Goal: Information Seeking & Learning: Learn about a topic

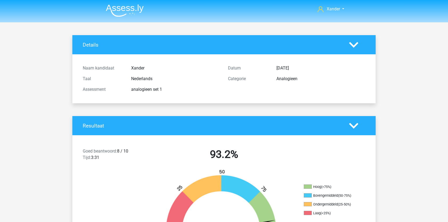
click at [118, 10] on img at bounding box center [125, 10] width 38 height 12
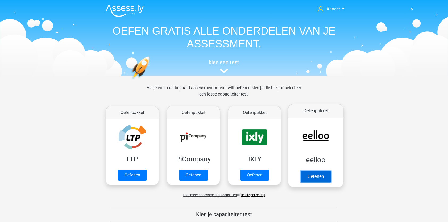
click at [317, 175] on link "Oefenen" at bounding box center [315, 176] width 30 height 12
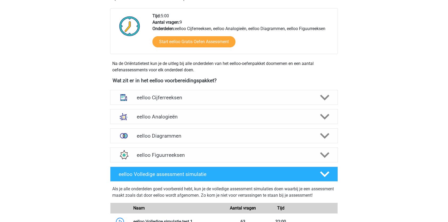
scroll to position [131, 0]
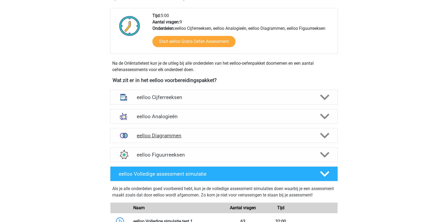
click at [326, 137] on icon at bounding box center [324, 135] width 9 height 9
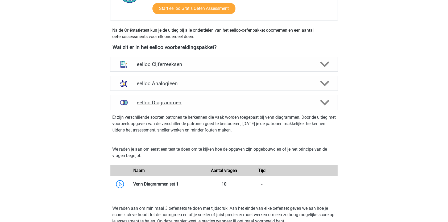
scroll to position [164, 0]
click at [322, 80] on icon at bounding box center [324, 83] width 9 height 9
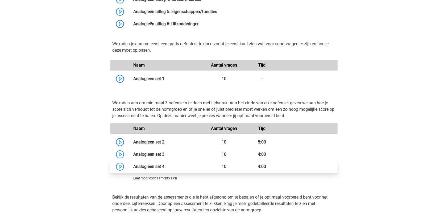
scroll to position [383, 0]
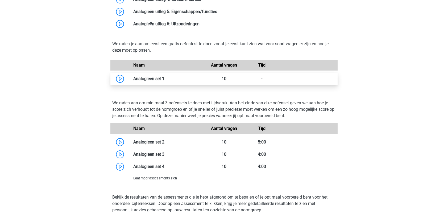
click at [164, 81] on link at bounding box center [164, 78] width 0 height 5
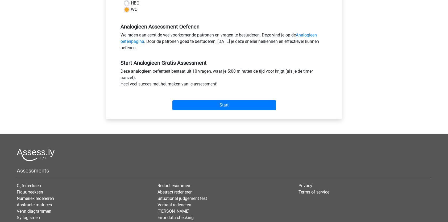
scroll to position [147, 0]
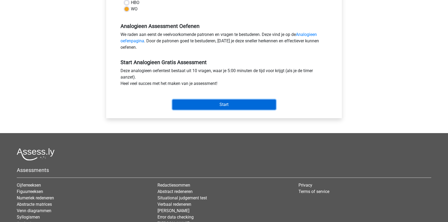
click at [225, 108] on input "Start" at bounding box center [223, 104] width 103 height 10
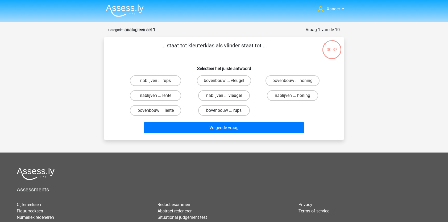
click at [237, 108] on label "bovenbouw ... rups" at bounding box center [223, 110] width 51 height 11
click at [227, 110] on input "bovenbouw ... rups" at bounding box center [225, 111] width 3 height 3
radio input "true"
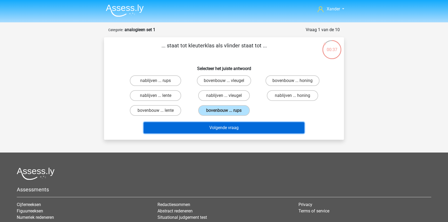
click at [238, 125] on button "Volgende vraag" at bounding box center [224, 127] width 161 height 11
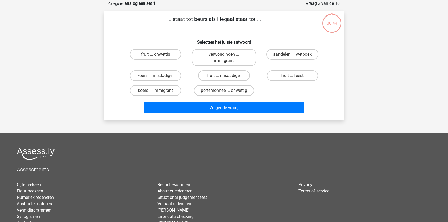
scroll to position [27, 0]
click at [230, 90] on label "portemonnee ... onwettig" at bounding box center [224, 90] width 60 height 11
click at [227, 90] on input "portemonnee ... onwettig" at bounding box center [225, 91] width 3 height 3
radio input "true"
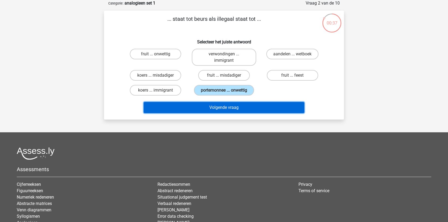
click at [229, 108] on button "Volgende vraag" at bounding box center [224, 107] width 161 height 11
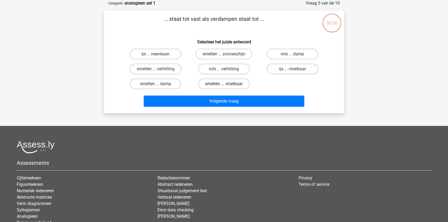
click at [231, 84] on label "smelten ... vloeibaar" at bounding box center [223, 83] width 51 height 11
click at [227, 84] on input "smelten ... vloeibaar" at bounding box center [225, 85] width 3 height 3
radio input "true"
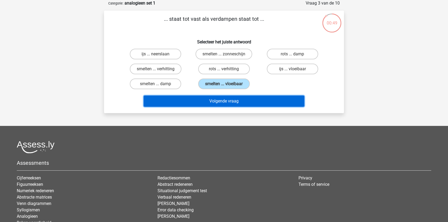
click at [231, 100] on button "Volgende vraag" at bounding box center [224, 100] width 161 height 11
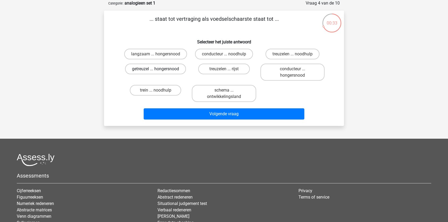
click at [180, 70] on label "getreuzel ... hongersnood" at bounding box center [155, 69] width 61 height 11
click at [159, 70] on input "getreuzel ... hongersnood" at bounding box center [156, 70] width 3 height 3
radio input "true"
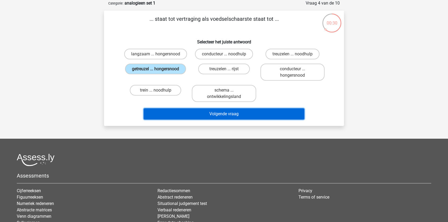
click at [209, 113] on button "Volgende vraag" at bounding box center [224, 113] width 161 height 11
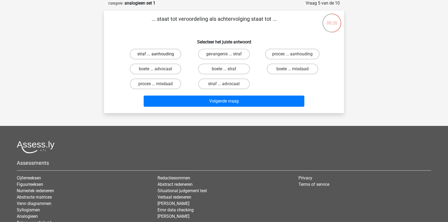
click at [171, 52] on label "straf ... aanhouding" at bounding box center [155, 54] width 51 height 11
click at [159, 54] on input "straf ... aanhouding" at bounding box center [156, 55] width 3 height 3
radio input "true"
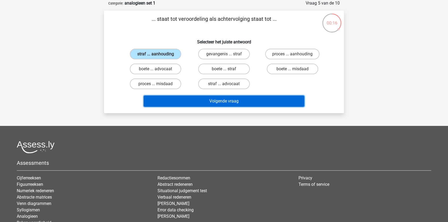
click at [192, 98] on button "Volgende vraag" at bounding box center [224, 100] width 161 height 11
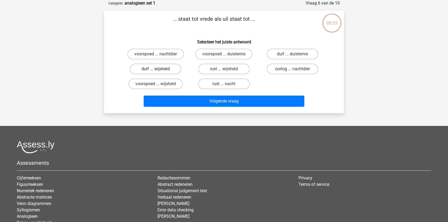
click at [173, 70] on label "duif ... wijsheid" at bounding box center [155, 69] width 51 height 11
click at [159, 70] on input "duif ... wijsheid" at bounding box center [156, 70] width 3 height 3
radio input "true"
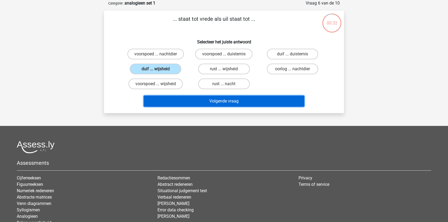
click at [181, 102] on button "Volgende vraag" at bounding box center [224, 100] width 161 height 11
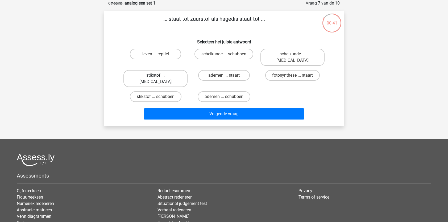
click at [140, 70] on label "stikstof ... krokodil" at bounding box center [155, 78] width 64 height 17
click at [155, 75] on input "stikstof ... krokodil" at bounding box center [156, 76] width 3 height 3
radio input "true"
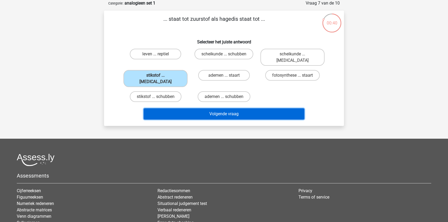
click at [170, 108] on button "Volgende vraag" at bounding box center [224, 113] width 161 height 11
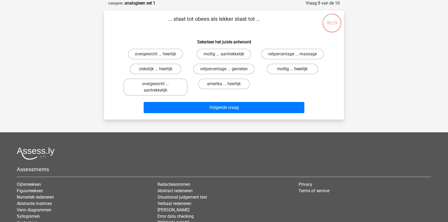
click at [288, 71] on label "mollig ... heerlijk" at bounding box center [292, 69] width 51 height 11
click at [292, 71] on input "mollig ... heerlijk" at bounding box center [293, 70] width 3 height 3
radio input "true"
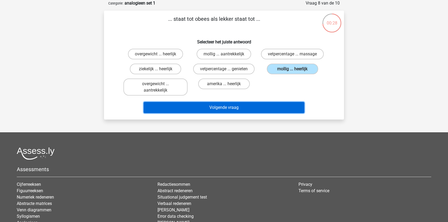
click at [262, 106] on button "Volgende vraag" at bounding box center [224, 107] width 161 height 11
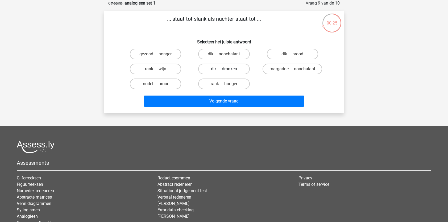
click at [232, 69] on label "dik ... dronken" at bounding box center [223, 69] width 51 height 11
click at [227, 69] on input "dik ... dronken" at bounding box center [225, 70] width 3 height 3
radio input "true"
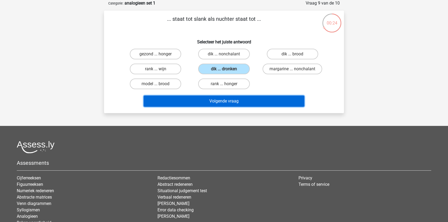
click at [234, 97] on button "Volgende vraag" at bounding box center [224, 100] width 161 height 11
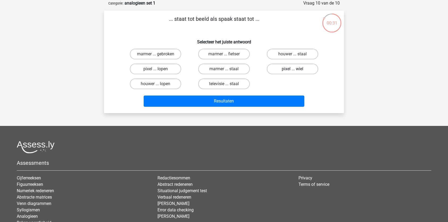
click at [274, 71] on label "pixel ... wiel" at bounding box center [292, 69] width 51 height 11
click at [292, 71] on input "pixel ... wiel" at bounding box center [293, 70] width 3 height 3
radio input "true"
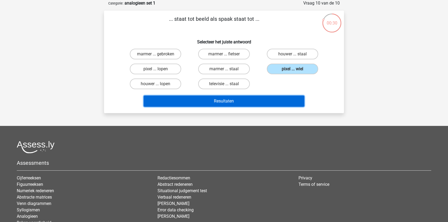
click at [269, 98] on button "Resultaten" at bounding box center [224, 100] width 161 height 11
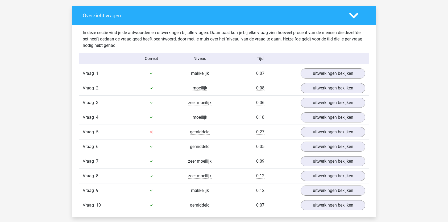
scroll to position [302, 0]
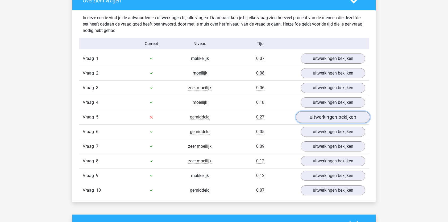
click at [325, 121] on link "uitwerkingen bekijken" at bounding box center [333, 117] width 74 height 12
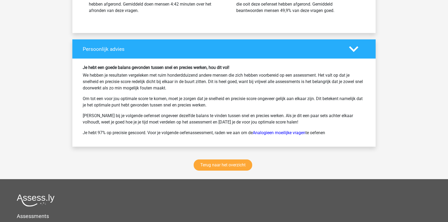
scroll to position [789, 0]
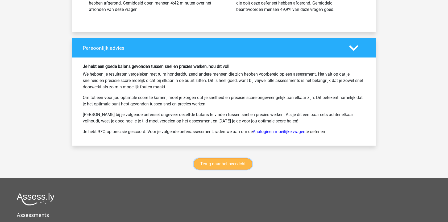
click at [245, 164] on link "Terug naar het overzicht" at bounding box center [222, 163] width 58 height 11
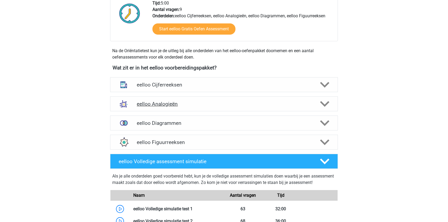
scroll to position [144, 0]
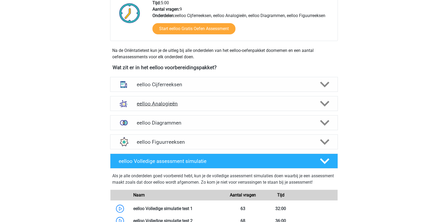
click at [325, 106] on icon at bounding box center [324, 103] width 9 height 9
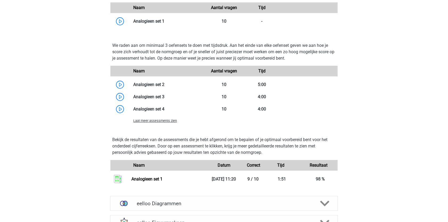
scroll to position [448, 0]
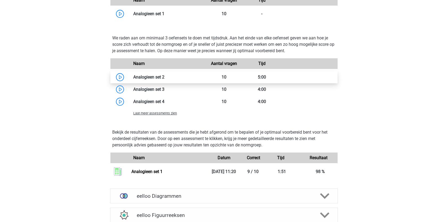
click at [164, 75] on link at bounding box center [164, 76] width 0 height 5
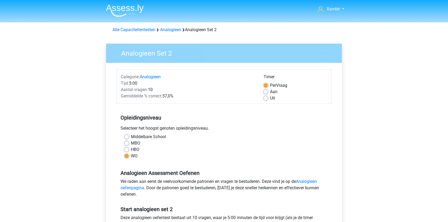
scroll to position [101, 0]
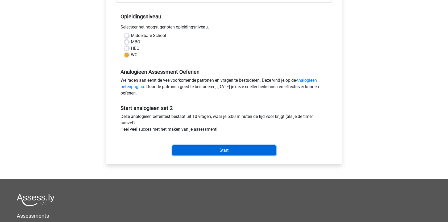
click at [220, 146] on input "Start" at bounding box center [223, 150] width 103 height 10
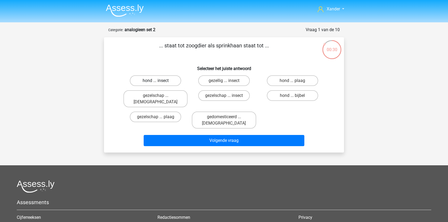
click at [166, 85] on label "hond ... insect" at bounding box center [155, 80] width 51 height 11
click at [159, 84] on input "hond ... insect" at bounding box center [156, 82] width 3 height 3
radio input "true"
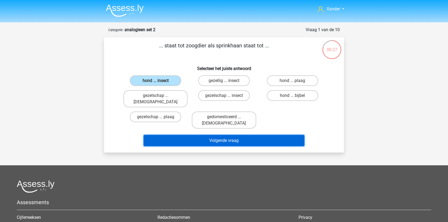
click at [192, 135] on button "Volgende vraag" at bounding box center [224, 140] width 161 height 11
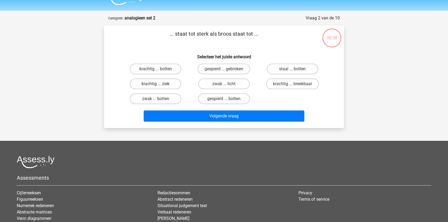
scroll to position [27, 0]
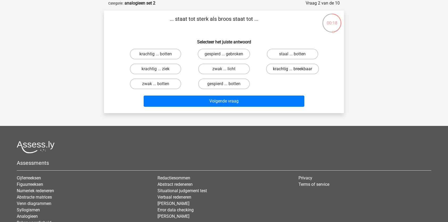
click at [289, 71] on label "krachtig ... breekbaar" at bounding box center [292, 69] width 53 height 11
click at [292, 71] on input "krachtig ... breekbaar" at bounding box center [293, 70] width 3 height 3
radio input "true"
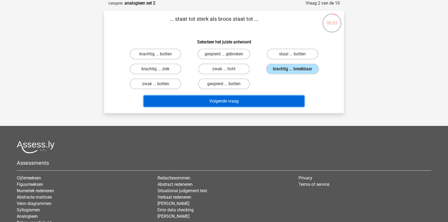
click at [267, 100] on button "Volgende vraag" at bounding box center [224, 100] width 161 height 11
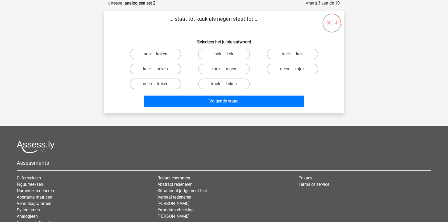
click at [289, 77] on div "non ... koken bok ... kok keek ... kok keek ... zeven kook ... regen" at bounding box center [223, 69] width 205 height 45
click at [283, 72] on label "neen ... kajak" at bounding box center [292, 69] width 51 height 11
click at [292, 72] on input "neen ... kajak" at bounding box center [293, 70] width 3 height 3
radio input "true"
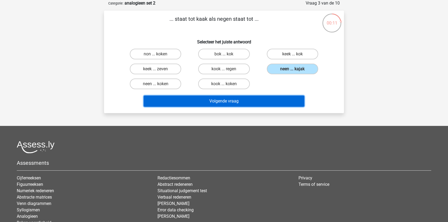
click at [272, 105] on button "Volgende vraag" at bounding box center [224, 100] width 161 height 11
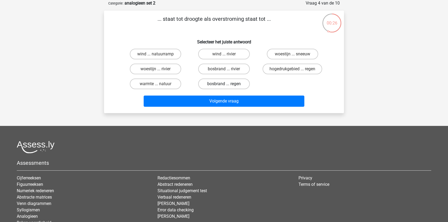
click at [211, 81] on label "bosbrand ... regen" at bounding box center [223, 83] width 51 height 11
click at [224, 84] on input "bosbrand ... regen" at bounding box center [225, 85] width 3 height 3
radio input "true"
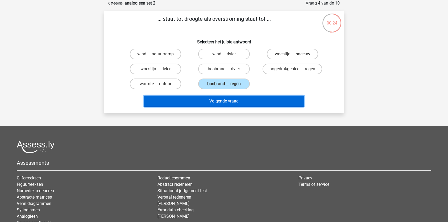
click at [209, 99] on button "Volgende vraag" at bounding box center [224, 100] width 161 height 11
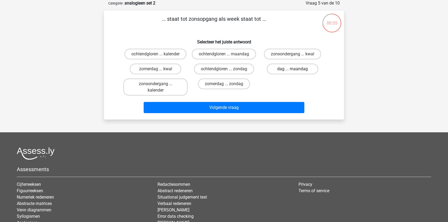
click at [286, 70] on label "dag ... maandag" at bounding box center [292, 69] width 51 height 11
click at [292, 70] on input "dag ... maandag" at bounding box center [293, 70] width 3 height 3
radio input "true"
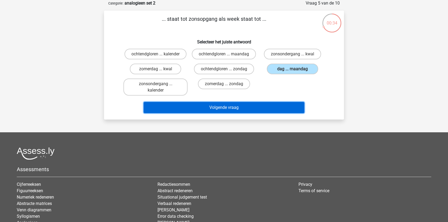
click at [273, 113] on button "Volgende vraag" at bounding box center [224, 107] width 161 height 11
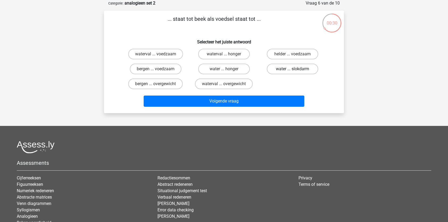
click at [284, 72] on label "water ... slokdarm" at bounding box center [292, 69] width 51 height 11
click at [292, 72] on input "water ... slokdarm" at bounding box center [293, 70] width 3 height 3
radio input "true"
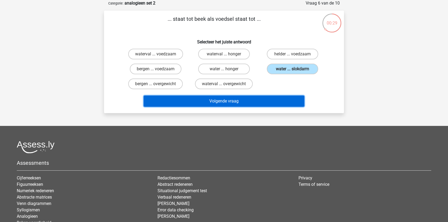
click at [274, 102] on button "Volgende vraag" at bounding box center [224, 100] width 161 height 11
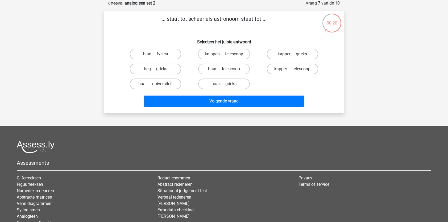
click at [282, 73] on label "kapper ... telescoop" at bounding box center [292, 69] width 51 height 11
click at [292, 72] on input "kapper ... telescoop" at bounding box center [293, 70] width 3 height 3
radio input "true"
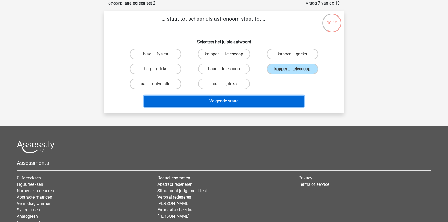
click at [276, 101] on button "Volgende vraag" at bounding box center [224, 100] width 161 height 11
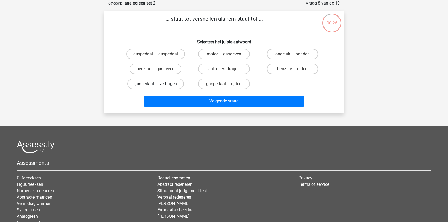
click at [170, 86] on label "gaspedaal ... vertragen" at bounding box center [155, 83] width 56 height 11
click at [159, 86] on input "gaspedaal ... vertragen" at bounding box center [156, 85] width 3 height 3
radio input "true"
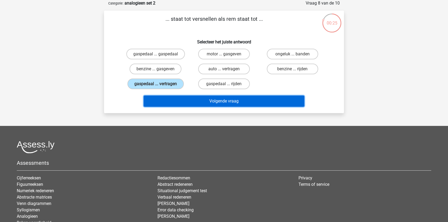
click at [178, 100] on button "Volgende vraag" at bounding box center [224, 100] width 161 height 11
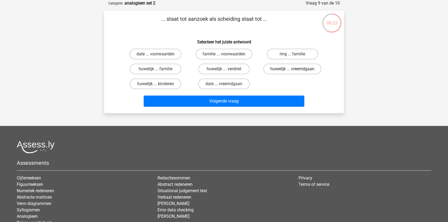
click at [276, 67] on label "huwelijk ... vreemdgaan" at bounding box center [292, 69] width 58 height 11
click at [292, 69] on input "huwelijk ... vreemdgaan" at bounding box center [293, 70] width 3 height 3
radio input "true"
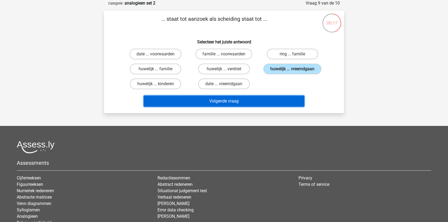
click at [245, 101] on button "Volgende vraag" at bounding box center [224, 100] width 161 height 11
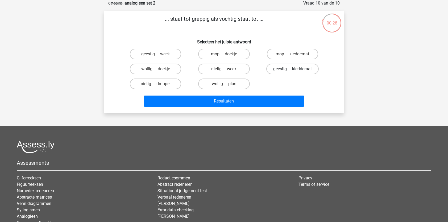
click at [282, 68] on label "geestig ... kleddernat" at bounding box center [292, 69] width 52 height 11
click at [292, 69] on input "geestig ... kleddernat" at bounding box center [293, 70] width 3 height 3
radio input "true"
click at [164, 50] on label "geestig ... week" at bounding box center [155, 54] width 51 height 11
click at [159, 54] on input "geestig ... week" at bounding box center [156, 55] width 3 height 3
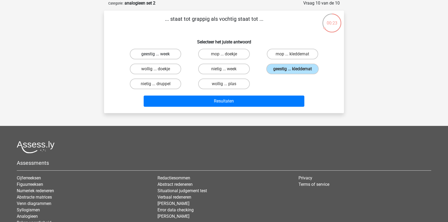
radio input "true"
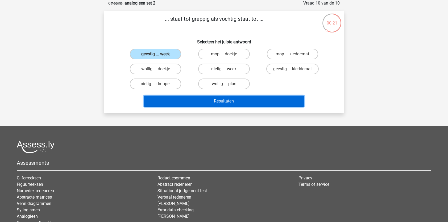
click at [186, 101] on button "Resultaten" at bounding box center [224, 100] width 161 height 11
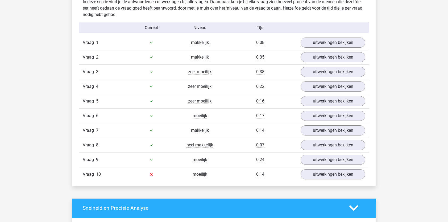
scroll to position [318, 0]
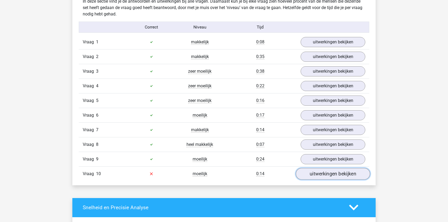
click at [333, 173] on link "uitwerkingen bekijken" at bounding box center [333, 174] width 74 height 12
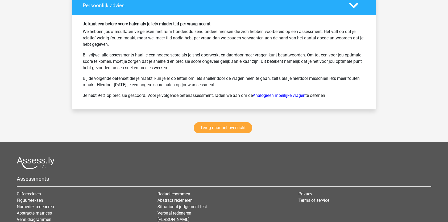
scroll to position [847, 0]
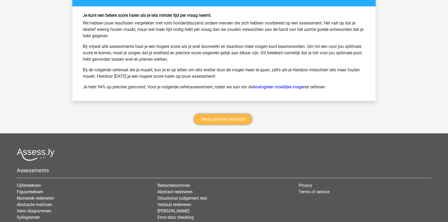
click at [228, 113] on link "Terug naar het overzicht" at bounding box center [222, 118] width 58 height 11
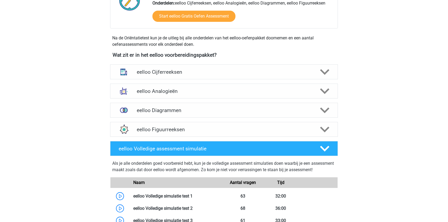
scroll to position [157, 0]
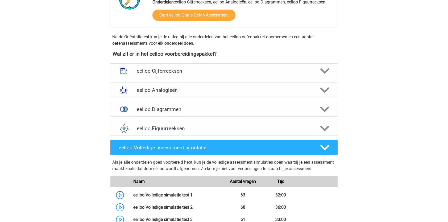
click at [261, 93] on div "eelloo Analogieën" at bounding box center [224, 89] width 228 height 15
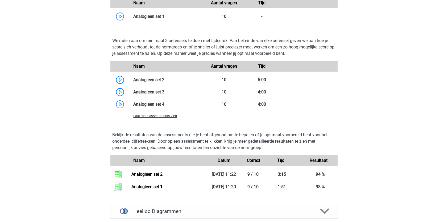
scroll to position [447, 0]
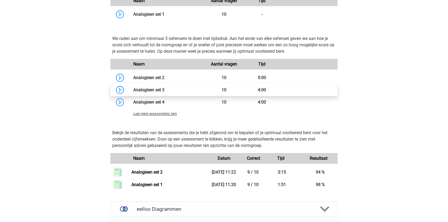
click at [164, 88] on link at bounding box center [164, 89] width 0 height 5
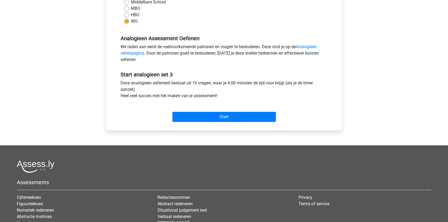
scroll to position [198, 0]
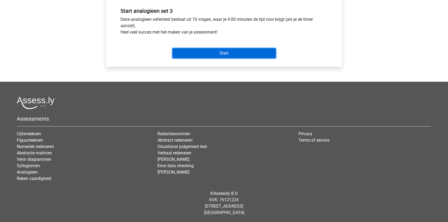
click at [207, 51] on input "Start" at bounding box center [223, 53] width 103 height 10
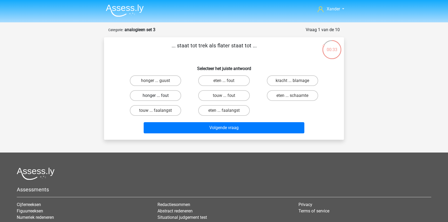
click at [162, 91] on label "honger ... fout" at bounding box center [155, 95] width 51 height 11
click at [159, 95] on input "honger ... fout" at bounding box center [156, 96] width 3 height 3
radio input "true"
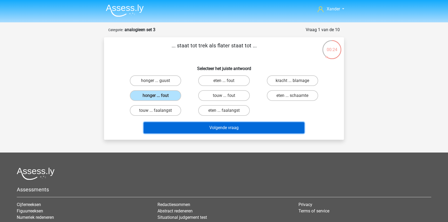
click at [258, 126] on button "Volgende vraag" at bounding box center [224, 127] width 161 height 11
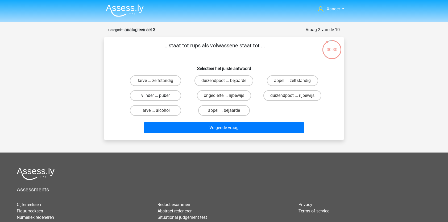
click at [150, 93] on label "vlinder ... puber" at bounding box center [155, 95] width 51 height 11
click at [155, 95] on input "vlinder ... puber" at bounding box center [156, 96] width 3 height 3
radio input "true"
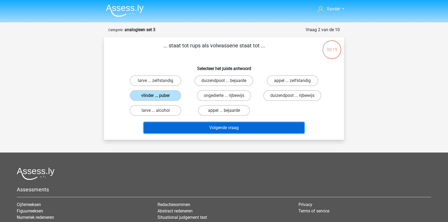
click at [191, 127] on button "Volgende vraag" at bounding box center [224, 127] width 161 height 11
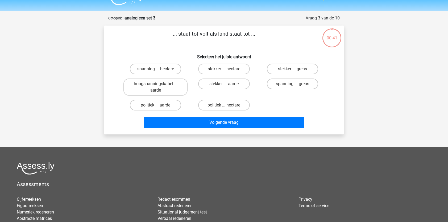
scroll to position [27, 0]
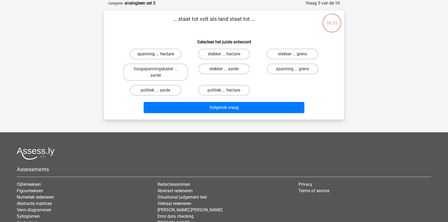
click at [162, 56] on label "spanning ... hectare" at bounding box center [155, 54] width 51 height 11
click at [159, 56] on input "spanning ... hectare" at bounding box center [156, 55] width 3 height 3
radio input "true"
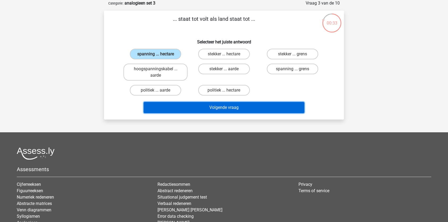
click at [202, 107] on button "Volgende vraag" at bounding box center [224, 107] width 161 height 11
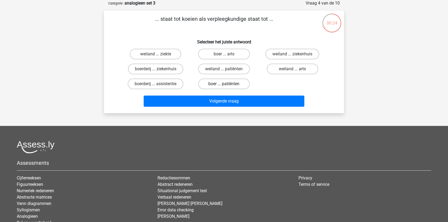
click at [218, 86] on label "boer ... patiënten" at bounding box center [223, 83] width 51 height 11
click at [224, 86] on input "boer ... patiënten" at bounding box center [225, 85] width 3 height 3
radio input "true"
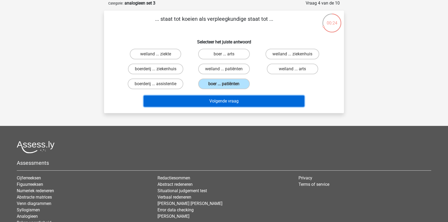
click at [218, 102] on button "Volgende vraag" at bounding box center [224, 100] width 161 height 11
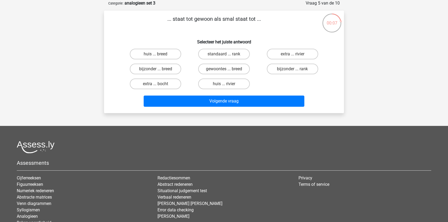
click at [225, 56] on input "standaard ... rank" at bounding box center [225, 55] width 3 height 3
radio input "true"
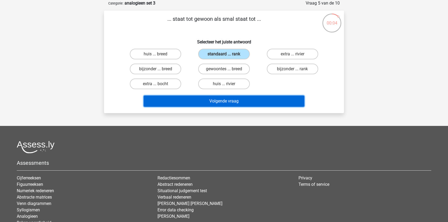
click at [213, 100] on button "Volgende vraag" at bounding box center [224, 100] width 161 height 11
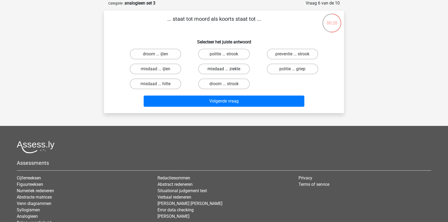
click at [221, 67] on label "misdaad ... ziekte" at bounding box center [223, 69] width 51 height 11
click at [224, 69] on input "misdaad ... ziekte" at bounding box center [225, 70] width 3 height 3
radio input "true"
click at [221, 83] on label "droom ... strook" at bounding box center [223, 83] width 51 height 11
click at [224, 84] on input "droom ... strook" at bounding box center [225, 85] width 3 height 3
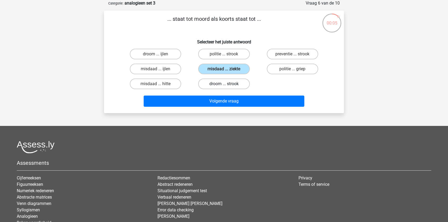
radio input "true"
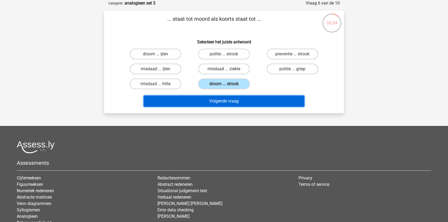
click at [222, 98] on button "Volgende vraag" at bounding box center [224, 100] width 161 height 11
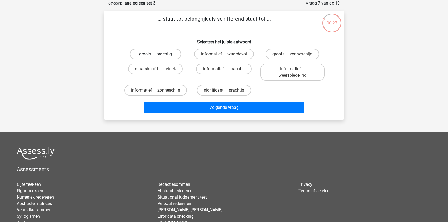
click at [169, 50] on label "groots ... prachtig" at bounding box center [155, 54] width 51 height 11
click at [159, 54] on input "groots ... prachtig" at bounding box center [156, 55] width 3 height 3
radio input "true"
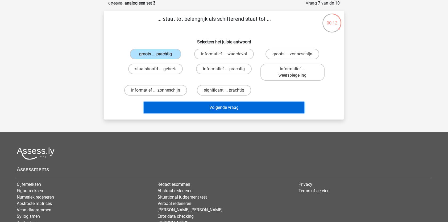
click at [186, 106] on button "Volgende vraag" at bounding box center [224, 107] width 161 height 11
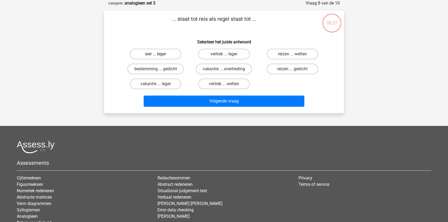
click at [170, 52] on label "sier ... leger" at bounding box center [155, 54] width 51 height 11
click at [159, 54] on input "sier ... leger" at bounding box center [156, 55] width 3 height 3
radio input "true"
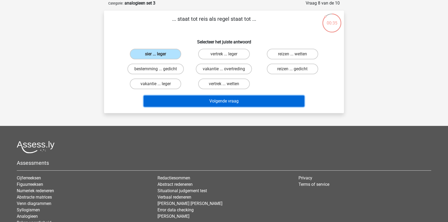
click at [180, 98] on button "Volgende vraag" at bounding box center [224, 100] width 161 height 11
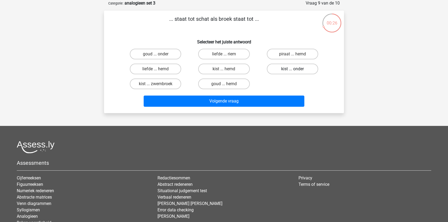
click at [284, 69] on label "kist ... onder" at bounding box center [292, 69] width 51 height 11
click at [292, 69] on input "kist ... onder" at bounding box center [293, 70] width 3 height 3
radio input "true"
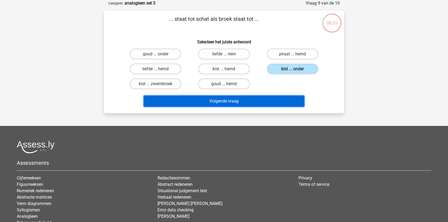
click at [272, 102] on button "Volgende vraag" at bounding box center [224, 100] width 161 height 11
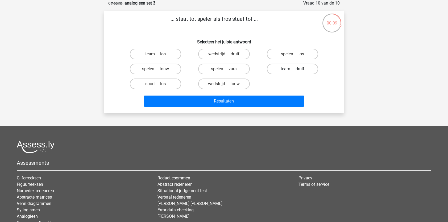
click at [286, 73] on label "team ... druif" at bounding box center [292, 69] width 51 height 11
click at [292, 72] on input "team ... druif" at bounding box center [293, 70] width 3 height 3
radio input "true"
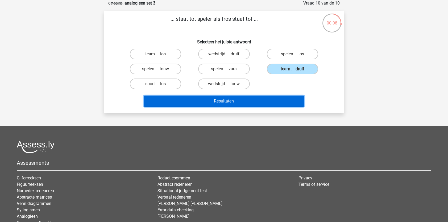
click at [276, 102] on button "Resultaten" at bounding box center [224, 100] width 161 height 11
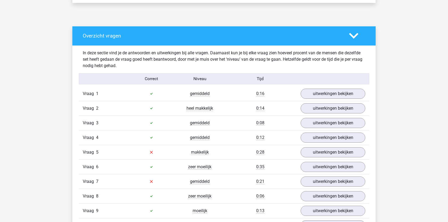
scroll to position [268, 0]
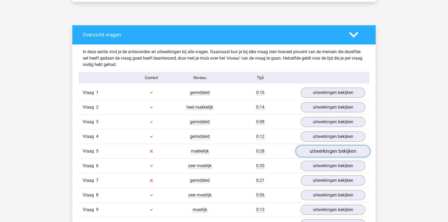
click at [329, 156] on link "uitwerkingen bekijken" at bounding box center [333, 151] width 74 height 12
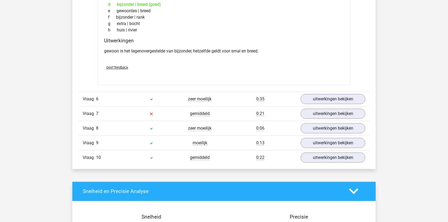
scroll to position [472, 0]
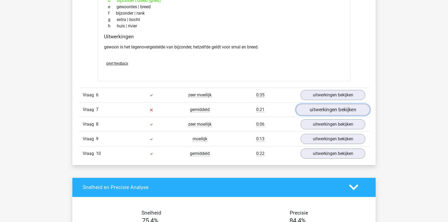
click at [323, 109] on link "uitwerkingen bekijken" at bounding box center [333, 110] width 74 height 12
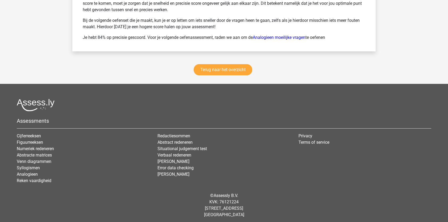
scroll to position [1024, 0]
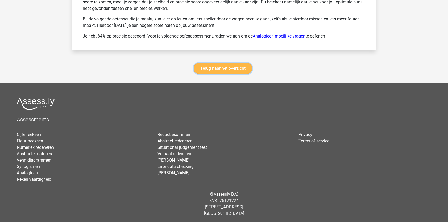
click at [231, 66] on link "Terug naar het overzicht" at bounding box center [222, 68] width 58 height 11
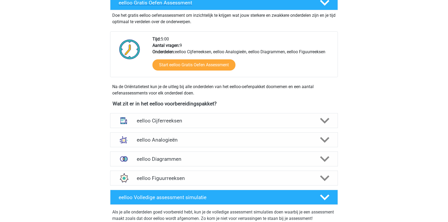
scroll to position [107, 0]
click at [324, 116] on icon at bounding box center [324, 120] width 9 height 9
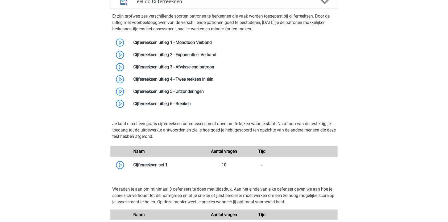
scroll to position [228, 0]
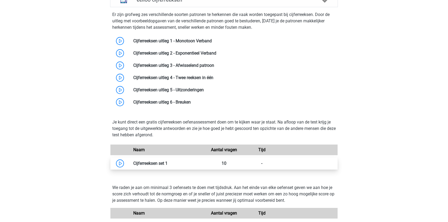
click at [167, 161] on link at bounding box center [167, 163] width 0 height 5
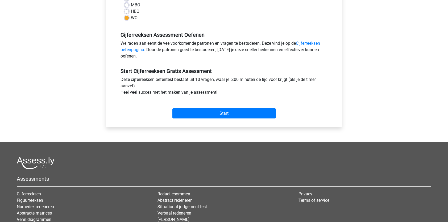
scroll to position [148, 0]
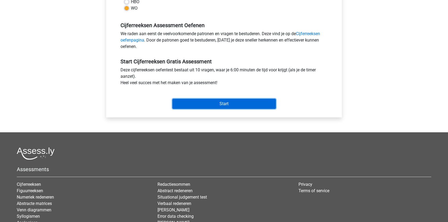
click at [230, 105] on input "Start" at bounding box center [223, 104] width 103 height 10
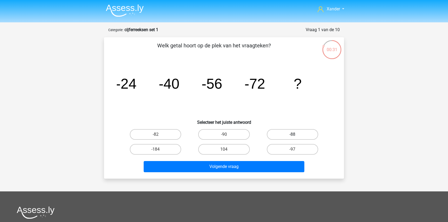
click at [283, 135] on label "-88" at bounding box center [292, 134] width 51 height 11
click at [292, 135] on input "-88" at bounding box center [293, 135] width 3 height 3
radio input "true"
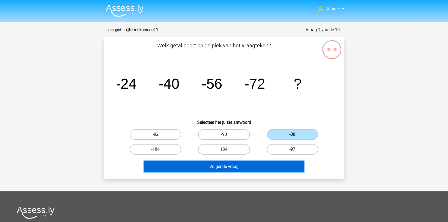
click at [256, 163] on button "Volgende vraag" at bounding box center [224, 166] width 161 height 11
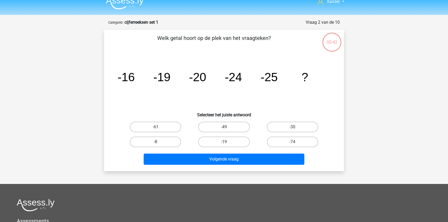
scroll to position [7, 0]
click at [279, 128] on label "-30" at bounding box center [292, 127] width 51 height 11
click at [292, 128] on input "-30" at bounding box center [293, 128] width 3 height 3
radio input "true"
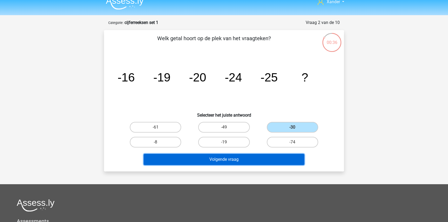
click at [263, 158] on button "Volgende vraag" at bounding box center [224, 159] width 161 height 11
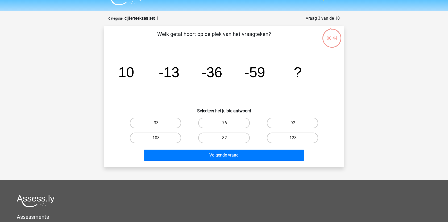
scroll to position [11, 0]
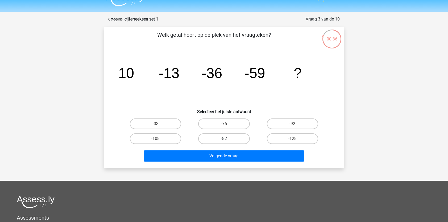
click at [215, 137] on label "-82" at bounding box center [223, 138] width 51 height 11
click at [224, 138] on input "-82" at bounding box center [225, 139] width 3 height 3
radio input "true"
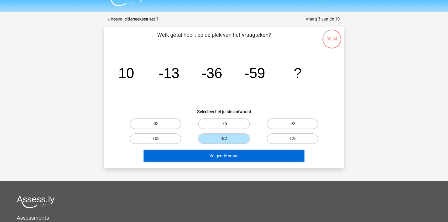
click at [211, 154] on button "Volgende vraag" at bounding box center [224, 155] width 161 height 11
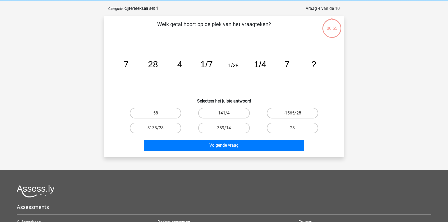
scroll to position [27, 0]
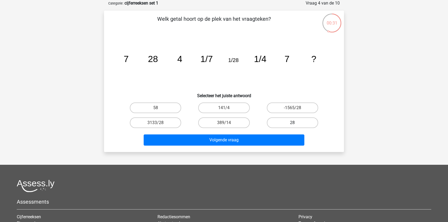
click at [280, 119] on label "28" at bounding box center [292, 122] width 51 height 11
click at [292, 123] on input "28" at bounding box center [293, 124] width 3 height 3
radio input "true"
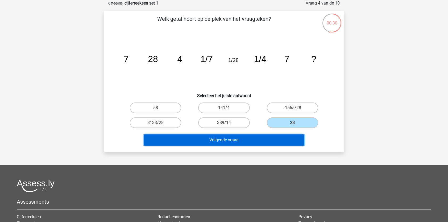
click at [260, 137] on button "Volgende vraag" at bounding box center [224, 139] width 161 height 11
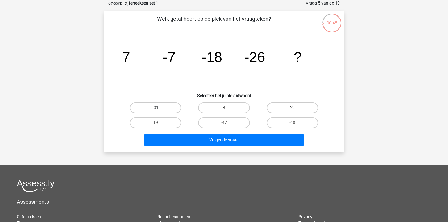
click at [167, 105] on label "-31" at bounding box center [155, 107] width 51 height 11
click at [159, 108] on input "-31" at bounding box center [156, 109] width 3 height 3
radio input "true"
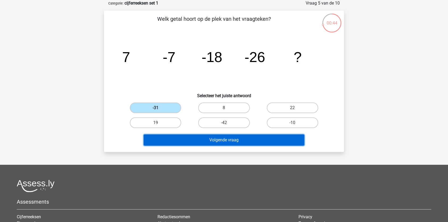
click at [188, 140] on button "Volgende vraag" at bounding box center [224, 139] width 161 height 11
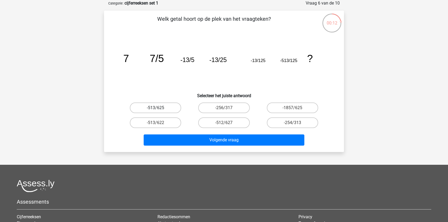
click at [164, 107] on label "-513/625" at bounding box center [155, 107] width 51 height 11
click at [159, 108] on input "-513/625" at bounding box center [156, 109] width 3 height 3
radio input "true"
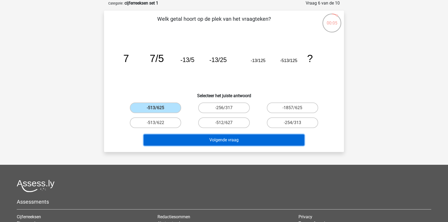
click at [193, 139] on button "Volgende vraag" at bounding box center [224, 139] width 161 height 11
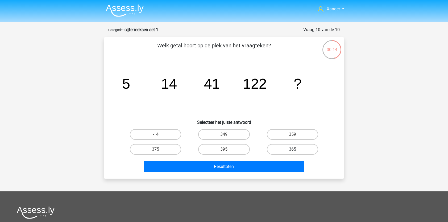
click at [275, 147] on label "365" at bounding box center [292, 149] width 51 height 11
click at [292, 149] on input "365" at bounding box center [293, 150] width 3 height 3
radio input "true"
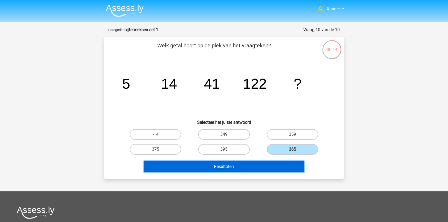
click at [267, 166] on button "Resultaten" at bounding box center [224, 166] width 161 height 11
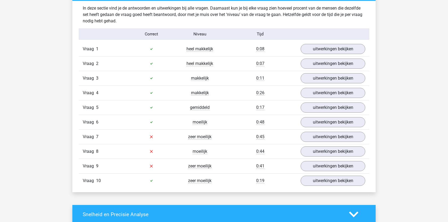
scroll to position [312, 0]
click at [314, 48] on link "uitwerkingen bekijken" at bounding box center [333, 49] width 74 height 12
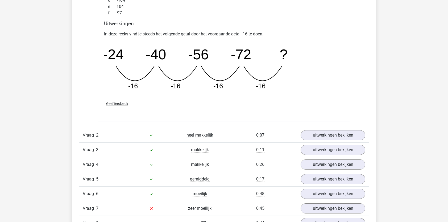
scroll to position [472, 0]
click at [303, 131] on link "uitwerkingen bekijken" at bounding box center [333, 135] width 74 height 12
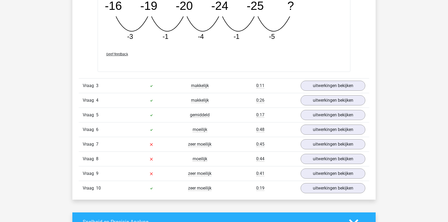
scroll to position [782, 0]
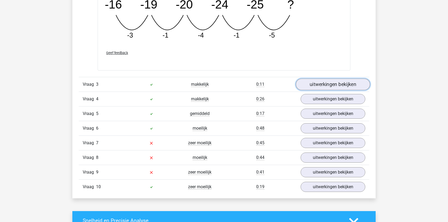
click at [330, 79] on link "uitwerkingen bekijken" at bounding box center [333, 84] width 74 height 12
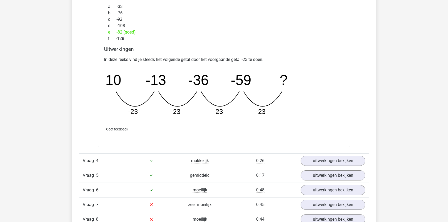
scroll to position [957, 0]
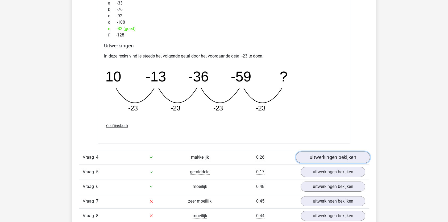
click at [336, 153] on link "uitwerkingen bekijken" at bounding box center [333, 157] width 74 height 12
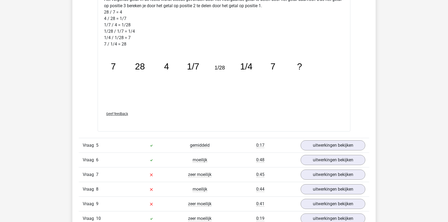
scroll to position [1261, 0]
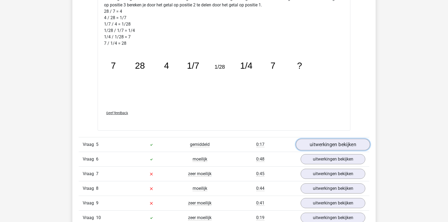
click at [323, 142] on link "uitwerkingen bekijken" at bounding box center [333, 145] width 74 height 12
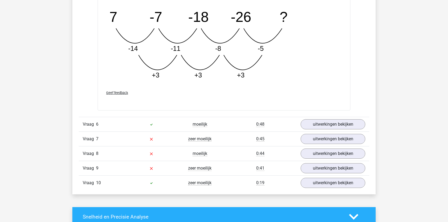
scroll to position [1568, 0]
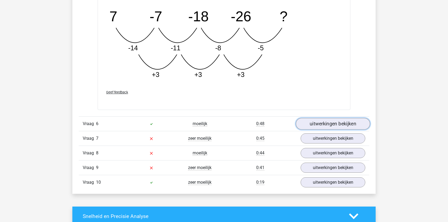
click at [340, 121] on link "uitwerkingen bekijken" at bounding box center [333, 124] width 74 height 12
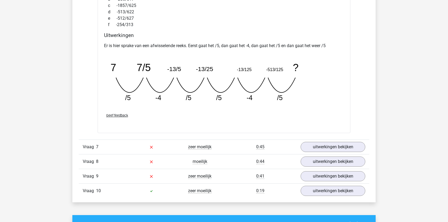
scroll to position [1798, 0]
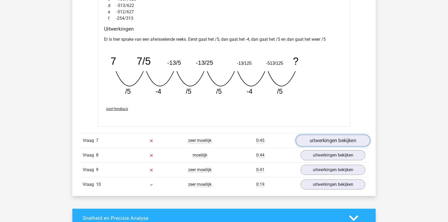
click at [310, 137] on link "uitwerkingen bekijken" at bounding box center [333, 140] width 74 height 12
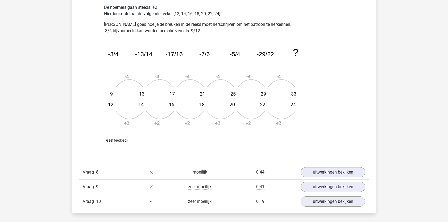
scroll to position [2100, 0]
click at [321, 173] on link "uitwerkingen bekijken" at bounding box center [333, 172] width 74 height 12
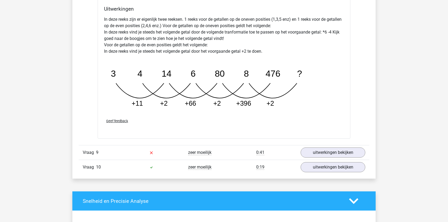
scroll to position [2407, 0]
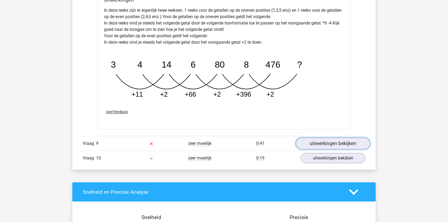
click at [317, 142] on link "uitwerkingen bekijken" at bounding box center [333, 143] width 74 height 12
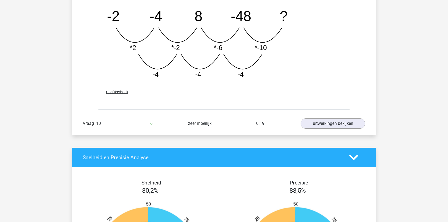
scroll to position [2714, 0]
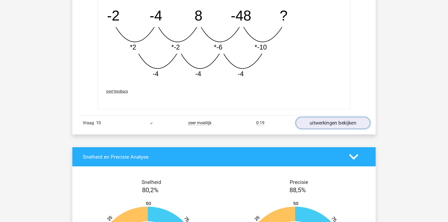
click at [319, 124] on link "uitwerkingen bekijken" at bounding box center [333, 123] width 74 height 12
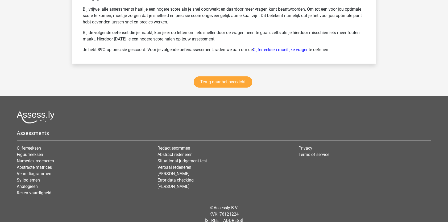
scroll to position [3361, 0]
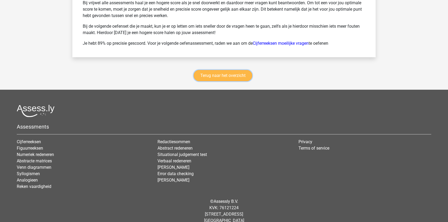
click at [203, 72] on link "Terug naar het overzicht" at bounding box center [222, 75] width 58 height 11
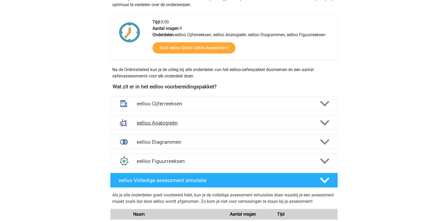
scroll to position [124, 0]
click at [326, 105] on icon at bounding box center [324, 103] width 9 height 9
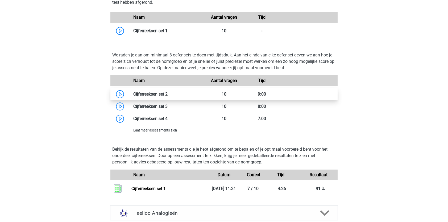
scroll to position [361, 0]
click at [167, 91] on link at bounding box center [167, 93] width 0 height 5
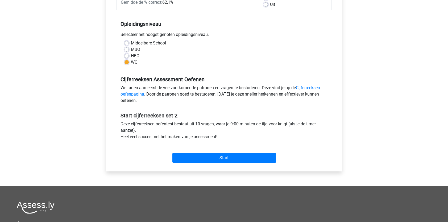
scroll to position [94, 0]
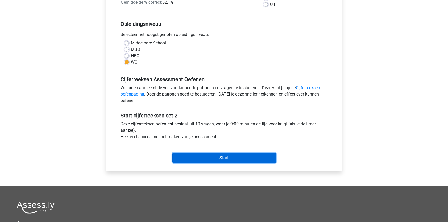
click at [183, 154] on input "Start" at bounding box center [223, 158] width 103 height 10
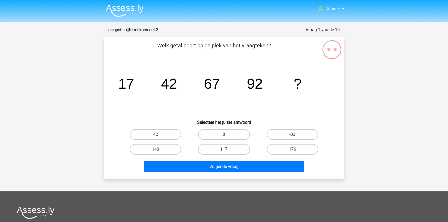
click at [213, 151] on label "117" at bounding box center [223, 149] width 51 height 11
click at [224, 151] on input "117" at bounding box center [225, 150] width 3 height 3
radio input "true"
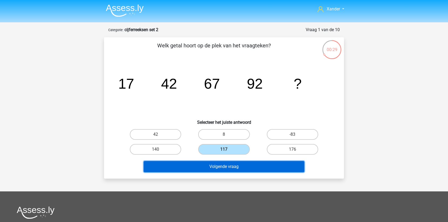
click at [211, 165] on button "Volgende vraag" at bounding box center [224, 166] width 161 height 11
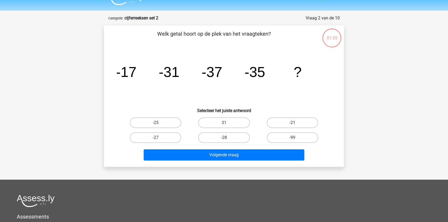
scroll to position [27, 0]
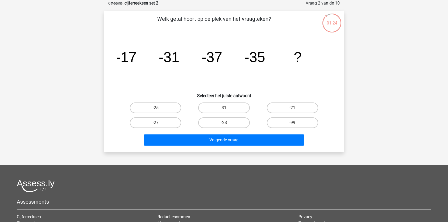
click at [155, 102] on div "-25" at bounding box center [155, 107] width 68 height 15
click at [156, 104] on label "-25" at bounding box center [155, 107] width 51 height 11
click at [156, 108] on input "-25" at bounding box center [156, 109] width 3 height 3
radio input "true"
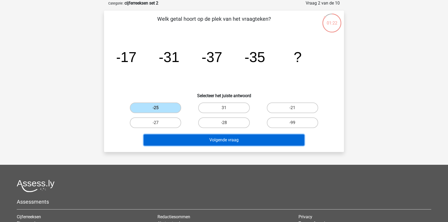
click at [172, 141] on button "Volgende vraag" at bounding box center [224, 139] width 161 height 11
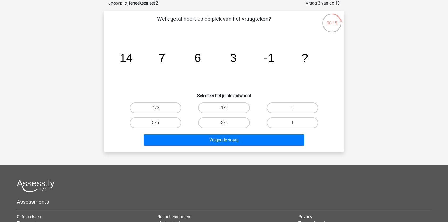
click at [287, 117] on label "1" at bounding box center [292, 122] width 51 height 11
click at [292, 123] on input "1" at bounding box center [293, 124] width 3 height 3
radio input "true"
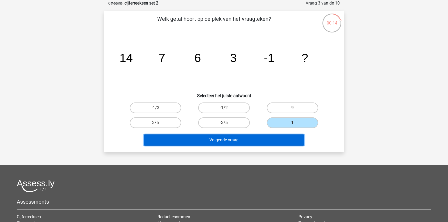
click at [262, 138] on button "Volgende vraag" at bounding box center [224, 139] width 161 height 11
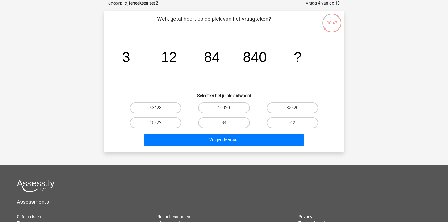
click at [233, 107] on label "10920" at bounding box center [223, 107] width 51 height 11
click at [227, 108] on input "10920" at bounding box center [225, 109] width 3 height 3
radio input "true"
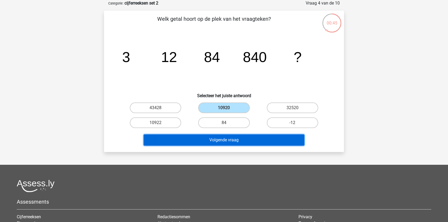
click at [253, 140] on button "Volgende vraag" at bounding box center [224, 139] width 161 height 11
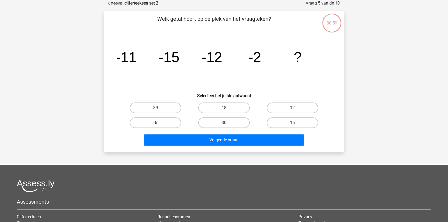
click at [279, 122] on label "15" at bounding box center [292, 122] width 51 height 11
click at [292, 123] on input "15" at bounding box center [293, 124] width 3 height 3
radio input "true"
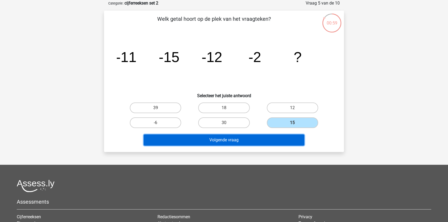
click at [268, 138] on button "Volgende vraag" at bounding box center [224, 139] width 161 height 11
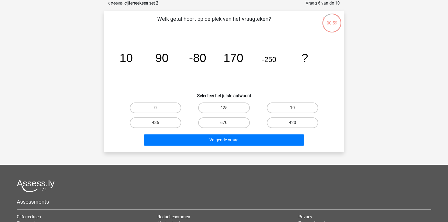
click at [288, 119] on label "420" at bounding box center [292, 122] width 51 height 11
click at [292, 123] on input "420" at bounding box center [293, 124] width 3 height 3
radio input "true"
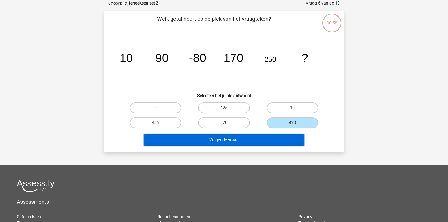
click at [268, 136] on button "Volgende vraag" at bounding box center [224, 139] width 161 height 11
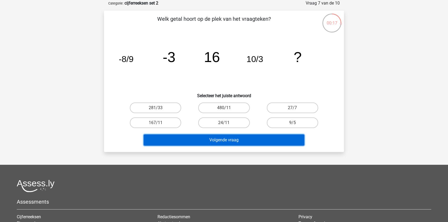
click at [245, 140] on button "Volgende vraag" at bounding box center [224, 139] width 161 height 11
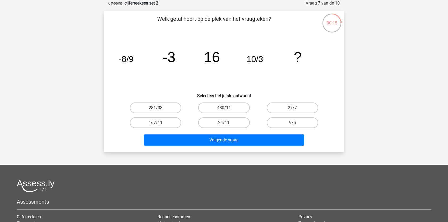
click at [163, 111] on label "281/33" at bounding box center [155, 107] width 51 height 11
click at [159, 111] on input "281/33" at bounding box center [156, 109] width 3 height 3
radio input "true"
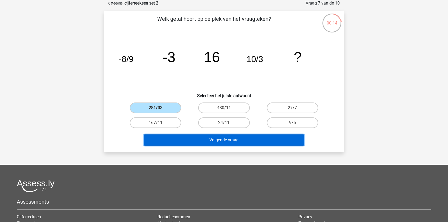
click at [174, 140] on button "Volgende vraag" at bounding box center [224, 139] width 161 height 11
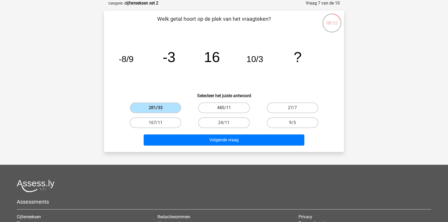
click at [214, 106] on label "480/11" at bounding box center [223, 107] width 51 height 11
click at [224, 108] on input "480/11" at bounding box center [225, 109] width 3 height 3
radio input "true"
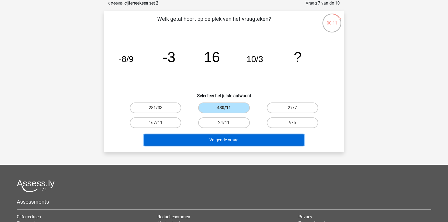
click at [204, 141] on button "Volgende vraag" at bounding box center [224, 139] width 161 height 11
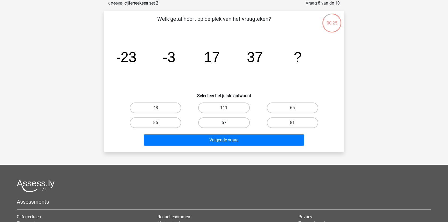
click at [224, 119] on label "57" at bounding box center [223, 122] width 51 height 11
click at [224, 123] on input "57" at bounding box center [225, 124] width 3 height 3
radio input "true"
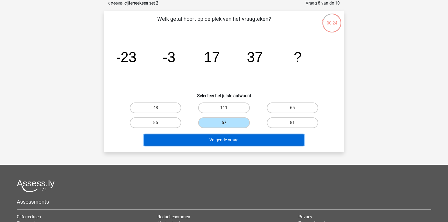
click at [219, 143] on button "Volgende vraag" at bounding box center [224, 139] width 161 height 11
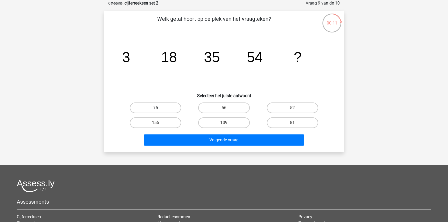
click at [180, 109] on label "75" at bounding box center [155, 107] width 51 height 11
click at [159, 109] on input "75" at bounding box center [156, 109] width 3 height 3
radio input "true"
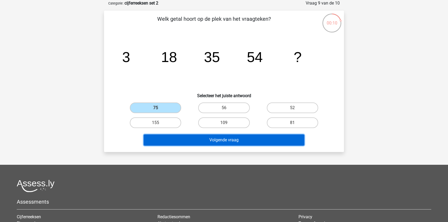
click at [189, 140] on button "Volgende vraag" at bounding box center [224, 139] width 161 height 11
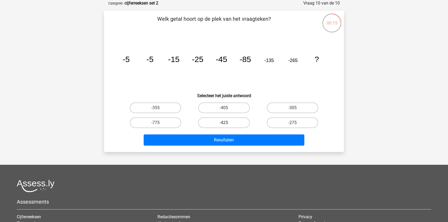
click at [221, 126] on label "-425" at bounding box center [223, 122] width 51 height 11
click at [224, 126] on input "-425" at bounding box center [225, 124] width 3 height 3
radio input "true"
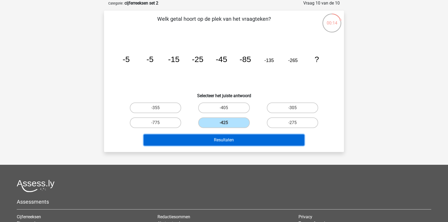
click at [220, 142] on button "Resultaten" at bounding box center [224, 139] width 161 height 11
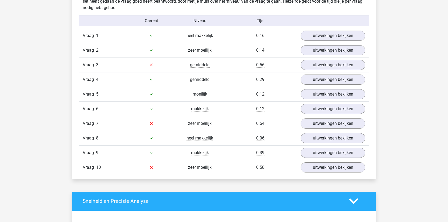
scroll to position [325, 0]
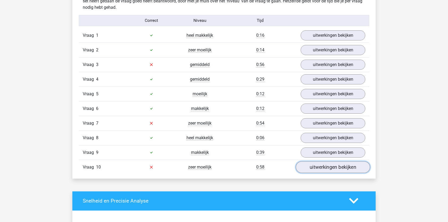
click at [321, 167] on link "uitwerkingen bekijken" at bounding box center [333, 167] width 74 height 12
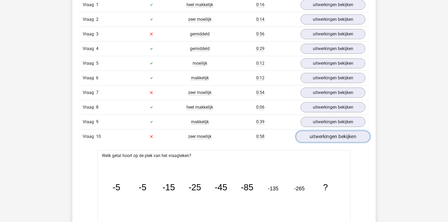
scroll to position [355, 0]
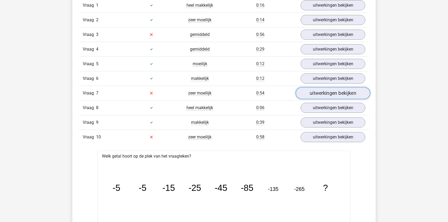
click at [327, 95] on link "uitwerkingen bekijken" at bounding box center [333, 93] width 74 height 12
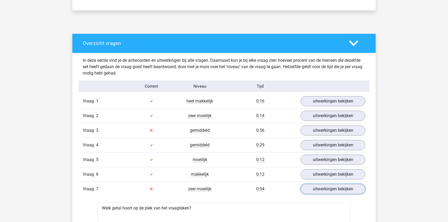
scroll to position [263, 0]
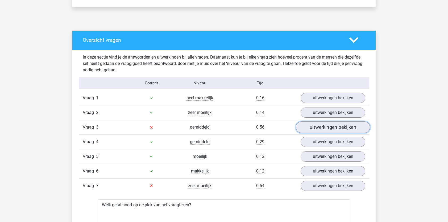
click at [318, 126] on link "uitwerkingen bekijken" at bounding box center [333, 127] width 74 height 12
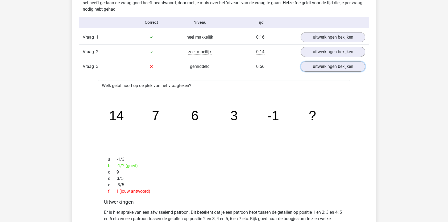
scroll to position [324, 0]
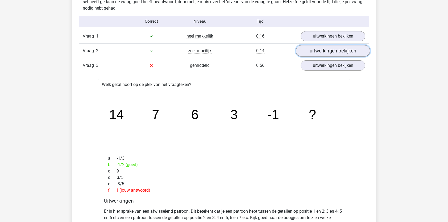
click at [327, 48] on link "uitwerkingen bekijken" at bounding box center [333, 51] width 74 height 12
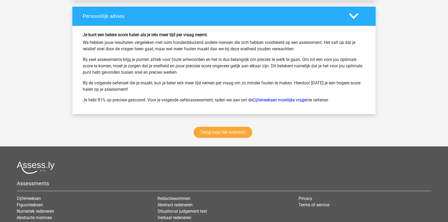
scroll to position [1788, 0]
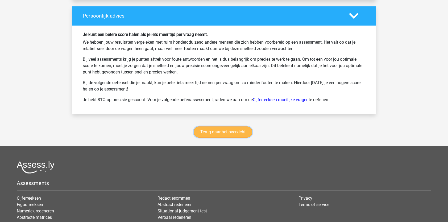
click at [220, 130] on link "Terug naar het overzicht" at bounding box center [222, 131] width 58 height 11
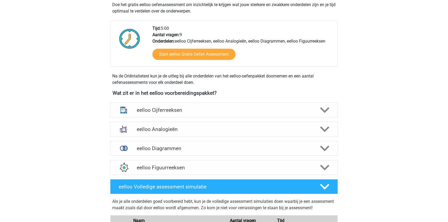
scroll to position [119, 0]
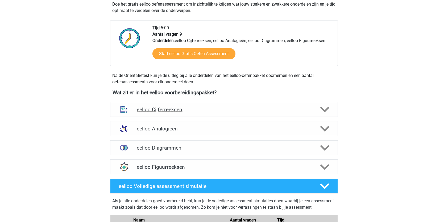
click at [210, 115] on div "eelloo Cijferreeksen" at bounding box center [224, 109] width 228 height 15
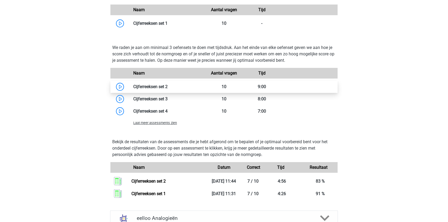
scroll to position [369, 0]
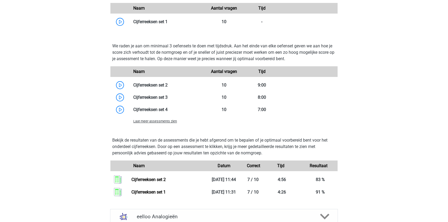
click at [157, 122] on span "Laat meer assessments zien" at bounding box center [155, 121] width 44 height 4
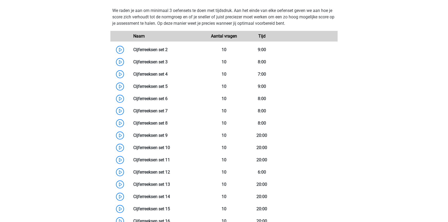
scroll to position [404, 0]
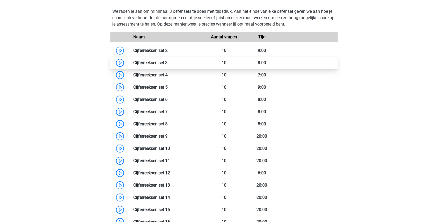
click at [167, 65] on link at bounding box center [167, 62] width 0 height 5
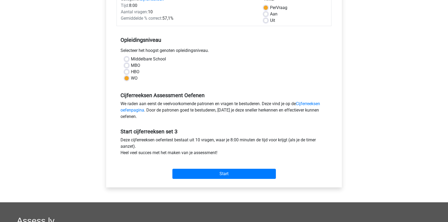
scroll to position [78, 0]
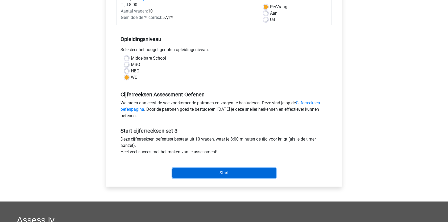
click at [188, 172] on input "Start" at bounding box center [223, 173] width 103 height 10
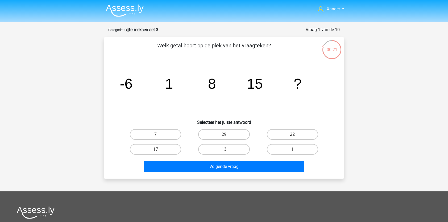
click at [266, 135] on div "22" at bounding box center [292, 134] width 64 height 11
click at [270, 134] on label "22" at bounding box center [292, 134] width 51 height 11
click at [292, 134] on input "22" at bounding box center [293, 135] width 3 height 3
radio input "true"
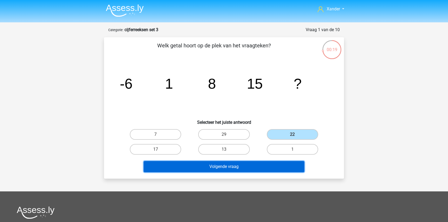
click at [253, 168] on button "Volgende vraag" at bounding box center [224, 166] width 161 height 11
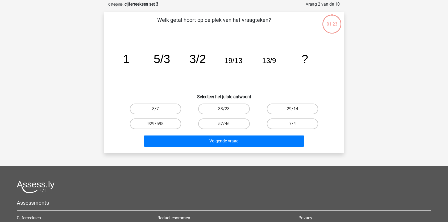
scroll to position [27, 0]
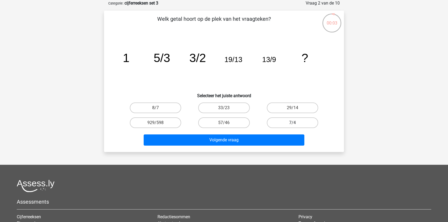
click at [291, 123] on label "7/4" at bounding box center [292, 122] width 51 height 11
click at [292, 123] on input "7/4" at bounding box center [293, 124] width 3 height 3
radio input "true"
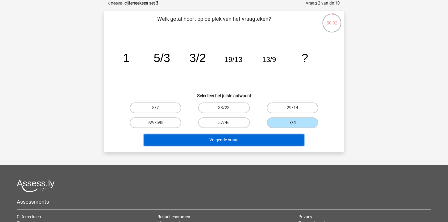
click at [282, 139] on button "Volgende vraag" at bounding box center [224, 139] width 161 height 11
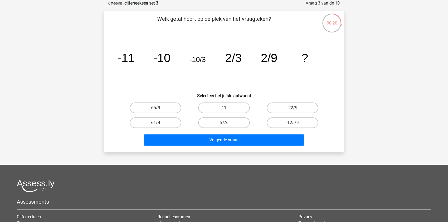
click at [168, 113] on div "65/9" at bounding box center [155, 107] width 68 height 15
click at [166, 111] on label "65/9" at bounding box center [155, 107] width 51 height 11
click at [159, 111] on input "65/9" at bounding box center [156, 109] width 3 height 3
radio input "true"
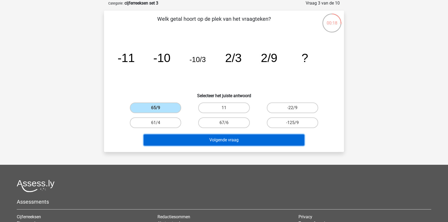
click at [190, 143] on button "Volgende vraag" at bounding box center [224, 139] width 161 height 11
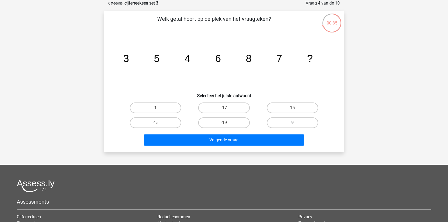
click at [290, 123] on label "9" at bounding box center [292, 122] width 51 height 11
click at [292, 123] on input "9" at bounding box center [293, 124] width 3 height 3
radio input "true"
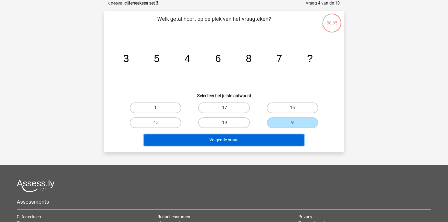
click at [282, 140] on button "Volgende vraag" at bounding box center [224, 139] width 161 height 11
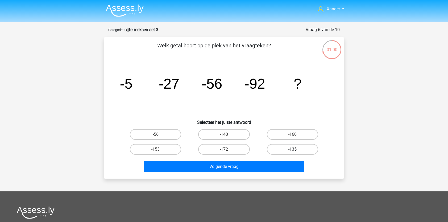
click at [285, 148] on label "-135" at bounding box center [292, 149] width 51 height 11
click at [292, 149] on input "-135" at bounding box center [293, 150] width 3 height 3
radio input "true"
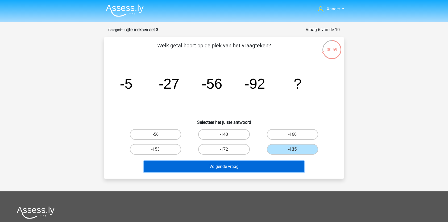
click at [273, 169] on button "Volgende vraag" at bounding box center [224, 166] width 161 height 11
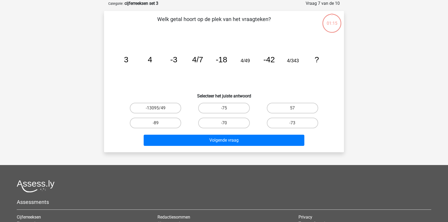
scroll to position [27, 0]
click at [226, 108] on input "-75" at bounding box center [225, 109] width 3 height 3
radio input "true"
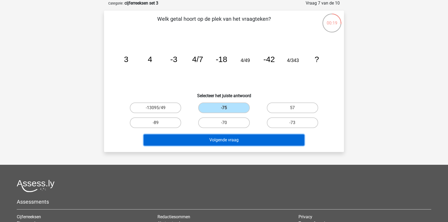
click at [228, 141] on button "Volgende vraag" at bounding box center [224, 139] width 161 height 11
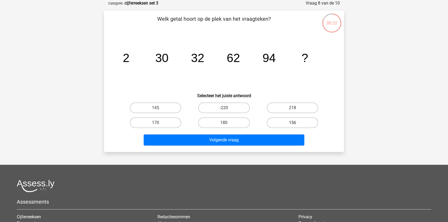
click at [293, 119] on label "156" at bounding box center [292, 122] width 51 height 11
click at [293, 123] on input "156" at bounding box center [293, 124] width 3 height 3
radio input "true"
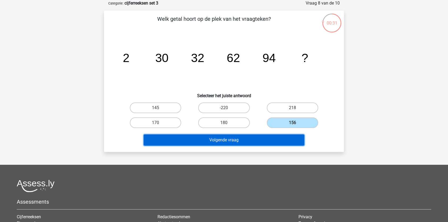
click at [277, 137] on button "Volgende vraag" at bounding box center [224, 139] width 161 height 11
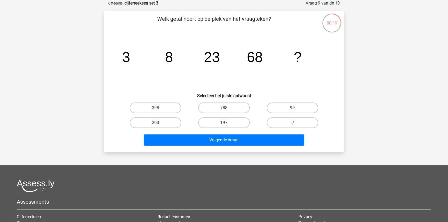
click at [160, 124] on label "203" at bounding box center [155, 122] width 51 height 11
click at [159, 124] on input "203" at bounding box center [156, 124] width 3 height 3
radio input "true"
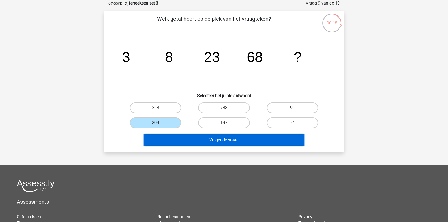
click at [166, 140] on button "Volgende vraag" at bounding box center [224, 139] width 161 height 11
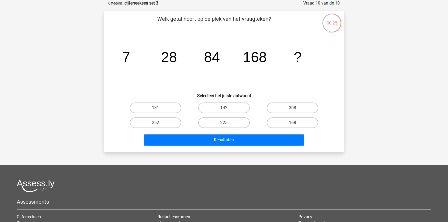
click at [285, 121] on label "168" at bounding box center [292, 122] width 51 height 11
click at [292, 123] on input "168" at bounding box center [293, 124] width 3 height 3
radio input "true"
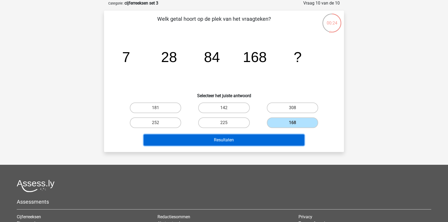
click at [268, 136] on button "Resultaten" at bounding box center [224, 139] width 161 height 11
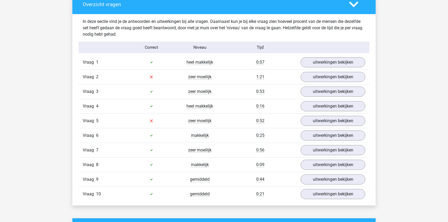
scroll to position [299, 0]
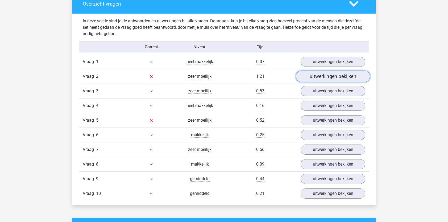
click at [315, 79] on link "uitwerkingen bekijken" at bounding box center [333, 76] width 74 height 12
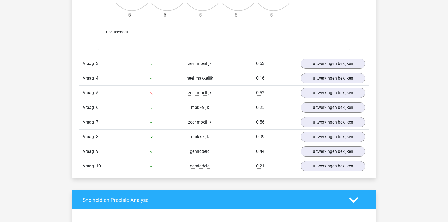
scroll to position [644, 0]
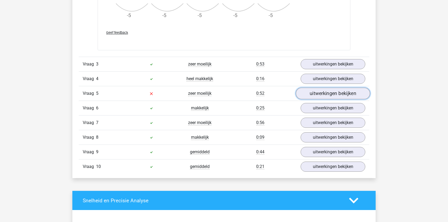
click at [317, 91] on link "uitwerkingen bekijken" at bounding box center [333, 93] width 74 height 12
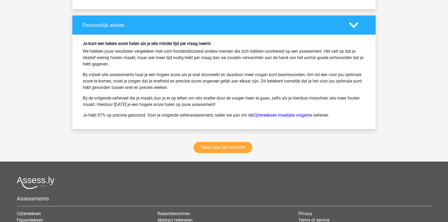
scroll to position [1319, 0]
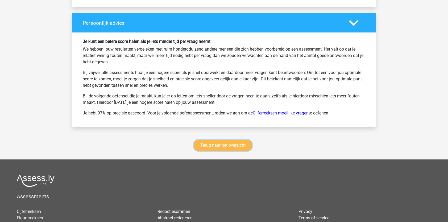
click at [232, 141] on link "Terug naar het overzicht" at bounding box center [222, 145] width 58 height 11
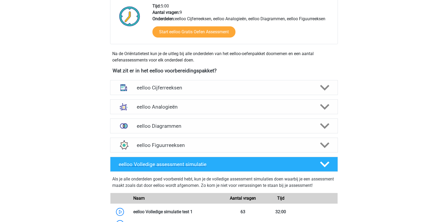
scroll to position [142, 0]
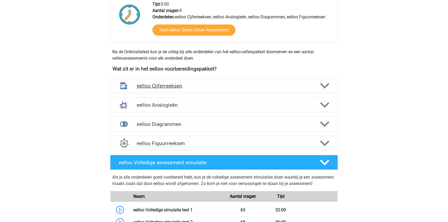
click at [325, 85] on icon at bounding box center [324, 85] width 9 height 9
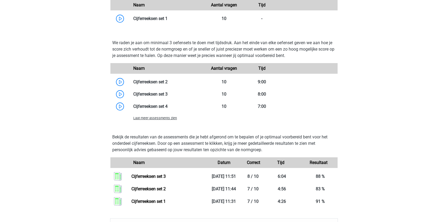
scroll to position [372, 0]
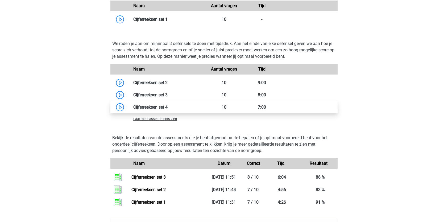
click at [167, 106] on link at bounding box center [167, 106] width 0 height 5
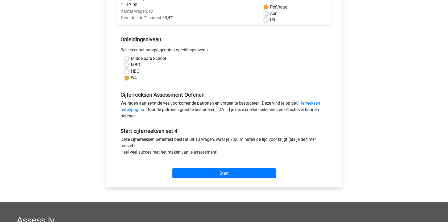
scroll to position [78, 0]
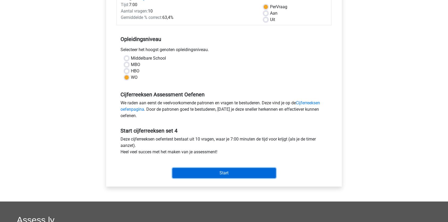
click at [191, 176] on input "Start" at bounding box center [223, 173] width 103 height 10
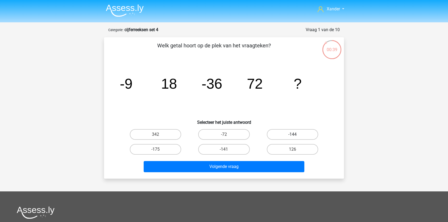
click at [288, 136] on label "-144" at bounding box center [292, 134] width 51 height 11
click at [292, 136] on input "-144" at bounding box center [293, 135] width 3 height 3
radio input "true"
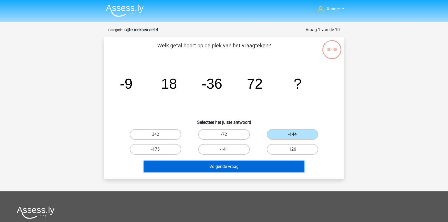
click at [266, 167] on button "Volgende vraag" at bounding box center [224, 166] width 161 height 11
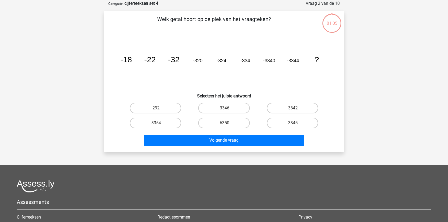
scroll to position [27, 0]
click at [164, 124] on label "-3354" at bounding box center [155, 122] width 51 height 11
click at [159, 124] on input "-3354" at bounding box center [156, 124] width 3 height 3
radio input "true"
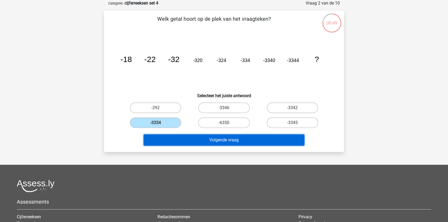
click at [173, 144] on button "Volgende vraag" at bounding box center [224, 139] width 161 height 11
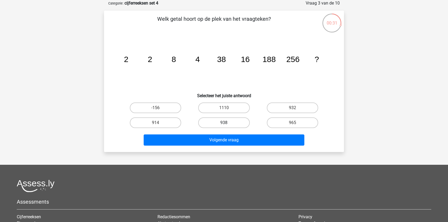
click at [245, 123] on label "938" at bounding box center [223, 122] width 51 height 11
click at [227, 123] on input "938" at bounding box center [225, 124] width 3 height 3
radio input "true"
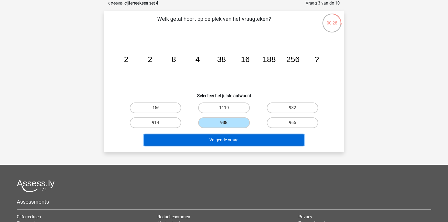
click at [241, 137] on button "Volgende vraag" at bounding box center [224, 139] width 161 height 11
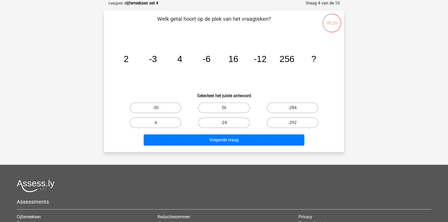
click at [230, 120] on label "-24" at bounding box center [223, 122] width 51 height 11
click at [227, 123] on input "-24" at bounding box center [225, 124] width 3 height 3
radio input "true"
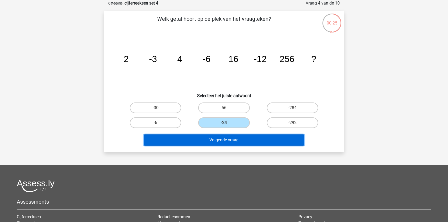
click at [228, 144] on button "Volgende vraag" at bounding box center [224, 139] width 161 height 11
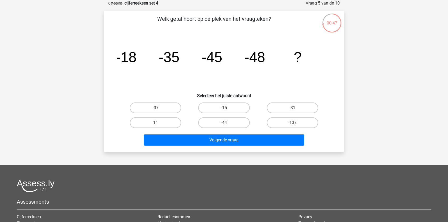
click at [220, 124] on label "-44" at bounding box center [223, 122] width 51 height 11
click at [224, 124] on input "-44" at bounding box center [225, 124] width 3 height 3
radio input "true"
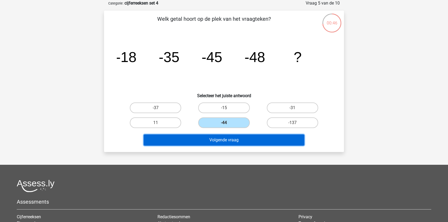
click at [219, 134] on button "Volgende vraag" at bounding box center [224, 139] width 161 height 11
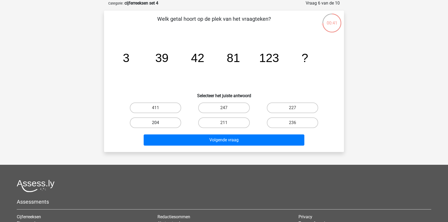
click at [165, 127] on label "204" at bounding box center [155, 122] width 51 height 11
click at [159, 126] on input "204" at bounding box center [156, 124] width 3 height 3
radio input "true"
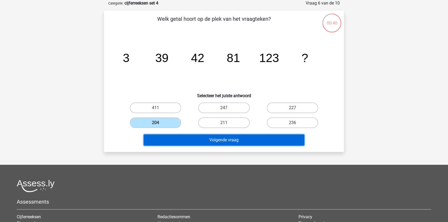
click at [175, 139] on button "Volgende vraag" at bounding box center [224, 139] width 161 height 11
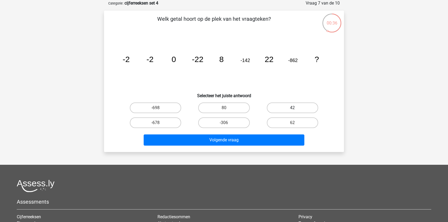
click at [277, 110] on label "42" at bounding box center [292, 107] width 51 height 11
click at [292, 110] on input "42" at bounding box center [293, 109] width 3 height 3
radio input "true"
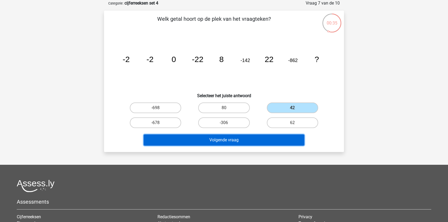
click at [249, 142] on button "Volgende vraag" at bounding box center [224, 139] width 161 height 11
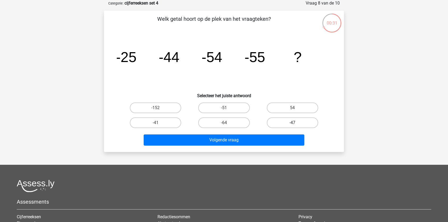
click at [289, 122] on label "-47" at bounding box center [292, 122] width 51 height 11
click at [292, 123] on input "-47" at bounding box center [293, 124] width 3 height 3
radio input "true"
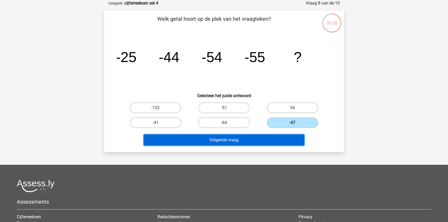
click at [277, 138] on button "Volgende vraag" at bounding box center [224, 139] width 161 height 11
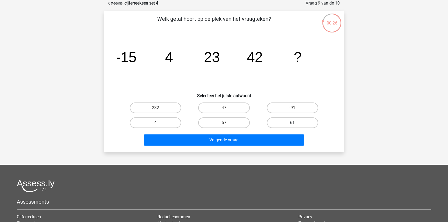
click at [286, 120] on label "61" at bounding box center [292, 122] width 51 height 11
click at [292, 123] on input "61" at bounding box center [293, 124] width 3 height 3
radio input "true"
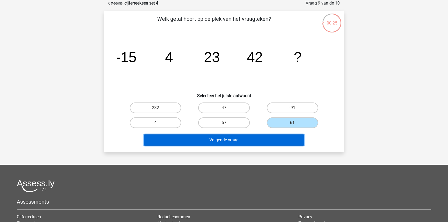
click at [275, 141] on button "Volgende vraag" at bounding box center [224, 139] width 161 height 11
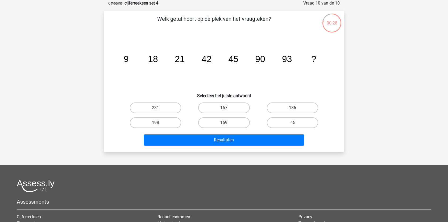
click at [291, 108] on label "186" at bounding box center [292, 107] width 51 height 11
click at [292, 108] on input "186" at bounding box center [293, 109] width 3 height 3
radio input "true"
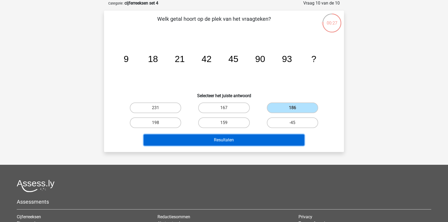
click at [275, 140] on button "Resultaten" at bounding box center [224, 139] width 161 height 11
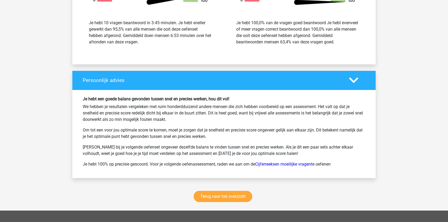
scroll to position [626, 0]
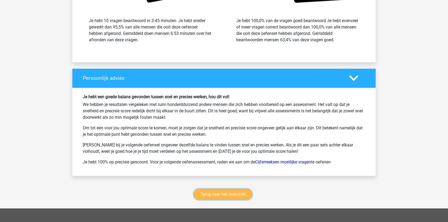
click at [222, 189] on link "Terug naar het overzicht" at bounding box center [222, 193] width 58 height 11
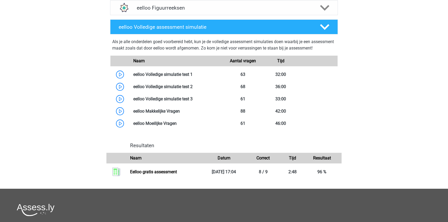
scroll to position [278, 0]
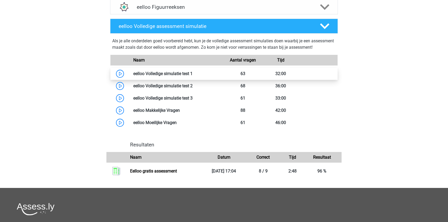
click at [192, 76] on link at bounding box center [192, 73] width 0 height 5
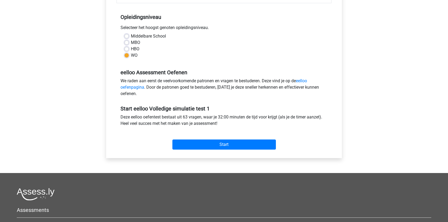
scroll to position [105, 0]
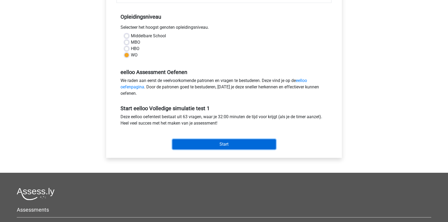
click at [198, 148] on input "Start" at bounding box center [223, 144] width 103 height 10
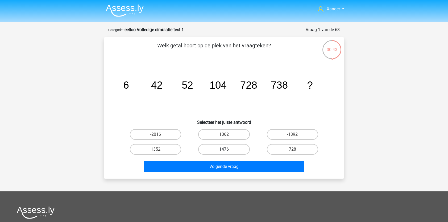
click at [208, 147] on label "1476" at bounding box center [223, 149] width 51 height 11
click at [224, 149] on input "1476" at bounding box center [225, 150] width 3 height 3
radio input "true"
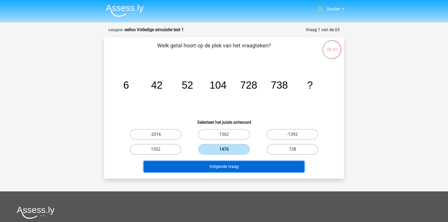
click at [205, 169] on button "Volgende vraag" at bounding box center [224, 166] width 161 height 11
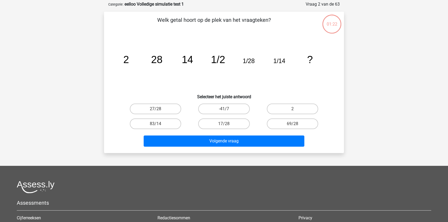
scroll to position [27, 0]
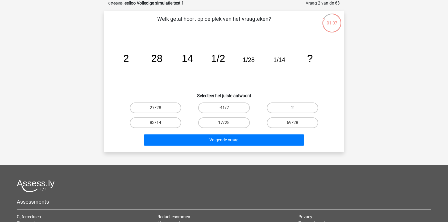
click at [281, 110] on label "2" at bounding box center [292, 107] width 51 height 11
click at [292, 110] on input "2" at bounding box center [293, 109] width 3 height 3
radio input "true"
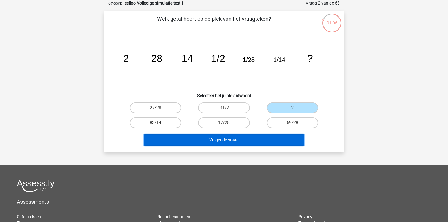
click at [255, 139] on button "Volgende vraag" at bounding box center [224, 139] width 161 height 11
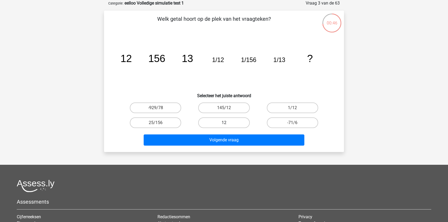
click at [231, 124] on label "12" at bounding box center [223, 122] width 51 height 11
click at [227, 124] on input "12" at bounding box center [225, 124] width 3 height 3
radio input "true"
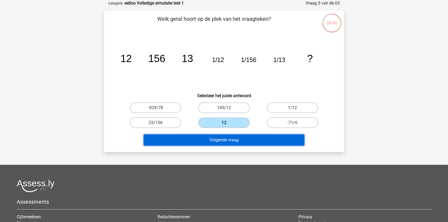
click at [230, 139] on button "Volgende vraag" at bounding box center [224, 139] width 161 height 11
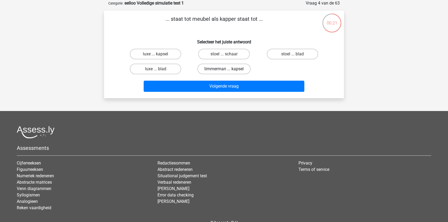
click at [220, 69] on label "timmerman ... kapsel" at bounding box center [223, 69] width 53 height 11
click at [224, 69] on input "timmerman ... kapsel" at bounding box center [225, 70] width 3 height 3
radio input "true"
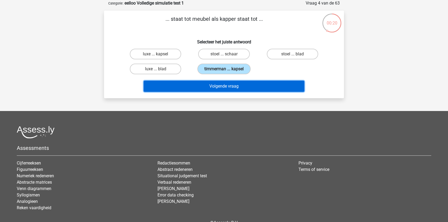
click at [216, 86] on button "Volgende vraag" at bounding box center [224, 86] width 161 height 11
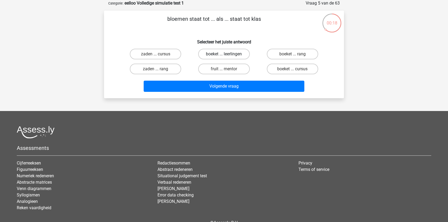
click at [228, 51] on label "boeket ... leerlingen" at bounding box center [223, 54] width 51 height 11
click at [227, 54] on input "boeket ... leerlingen" at bounding box center [225, 55] width 3 height 3
radio input "true"
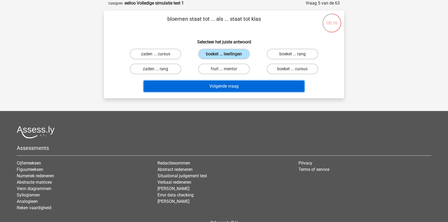
click at [235, 85] on button "Volgende vraag" at bounding box center [224, 86] width 161 height 11
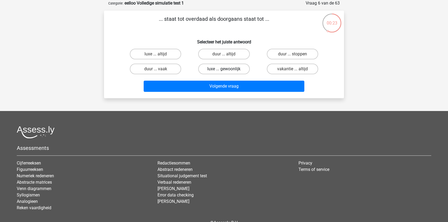
click at [217, 69] on label "luxe ... gewoonlijk" at bounding box center [223, 69] width 51 height 11
click at [224, 69] on input "luxe ... gewoonlijk" at bounding box center [225, 70] width 3 height 3
radio input "true"
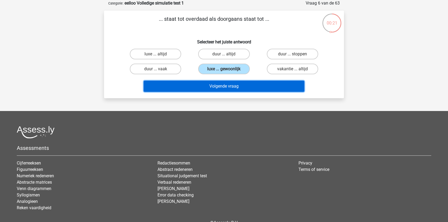
click at [219, 86] on button "Volgende vraag" at bounding box center [224, 86] width 161 height 11
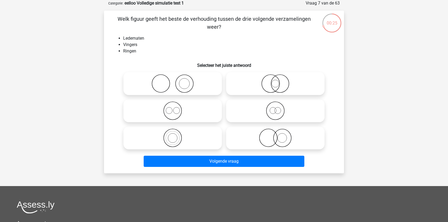
click at [170, 82] on icon at bounding box center [172, 83] width 94 height 19
click at [172, 81] on input "radio" at bounding box center [173, 78] width 3 height 3
radio input "true"
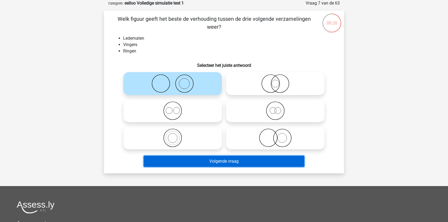
click at [188, 162] on button "Volgende vraag" at bounding box center [224, 160] width 161 height 11
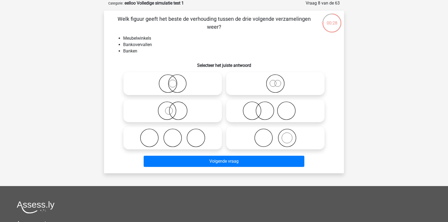
click at [193, 138] on icon at bounding box center [172, 137] width 94 height 19
click at [176, 135] on input "radio" at bounding box center [173, 133] width 3 height 3
radio input "true"
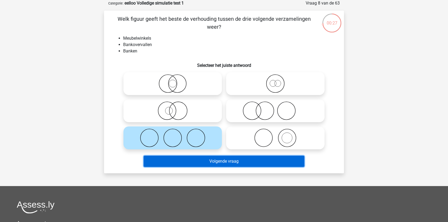
click at [190, 161] on button "Volgende vraag" at bounding box center [224, 160] width 161 height 11
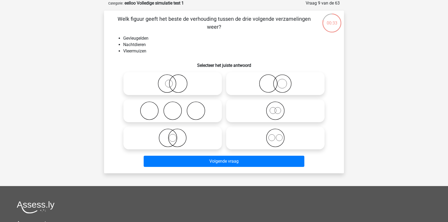
click at [178, 140] on icon at bounding box center [172, 137] width 94 height 19
click at [176, 135] on input "radio" at bounding box center [173, 133] width 3 height 3
radio input "true"
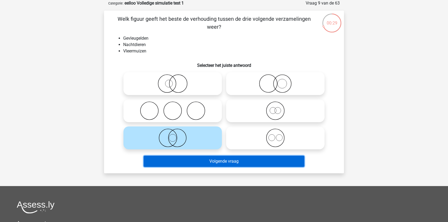
click at [166, 165] on button "Volgende vraag" at bounding box center [224, 160] width 161 height 11
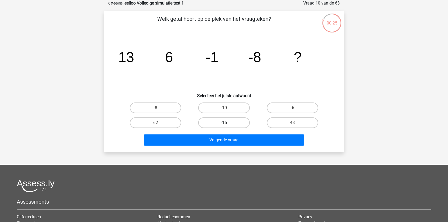
click at [222, 122] on label "-15" at bounding box center [223, 122] width 51 height 11
click at [224, 123] on input "-15" at bounding box center [225, 124] width 3 height 3
radio input "true"
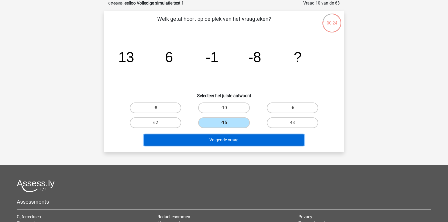
click at [222, 141] on button "Volgende vraag" at bounding box center [224, 139] width 161 height 11
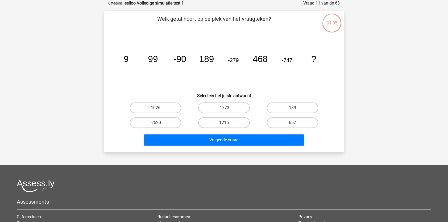
click at [228, 122] on label "1215" at bounding box center [223, 122] width 51 height 11
click at [227, 123] on input "1215" at bounding box center [225, 124] width 3 height 3
radio input "true"
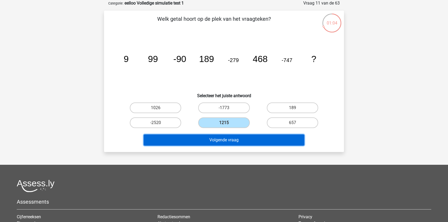
click at [226, 144] on button "Volgende vraag" at bounding box center [224, 139] width 161 height 11
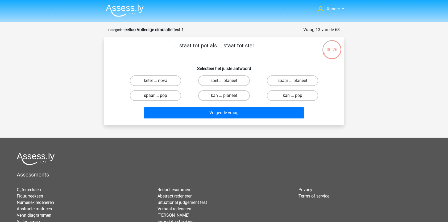
click at [166, 92] on label "spaar ... pop" at bounding box center [155, 95] width 51 height 11
click at [159, 95] on input "spaar ... pop" at bounding box center [156, 96] width 3 height 3
radio input "true"
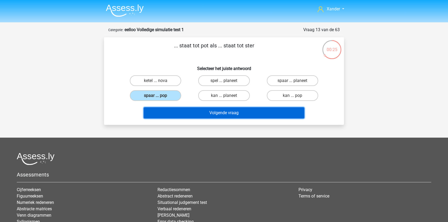
click at [174, 117] on button "Volgende vraag" at bounding box center [224, 112] width 161 height 11
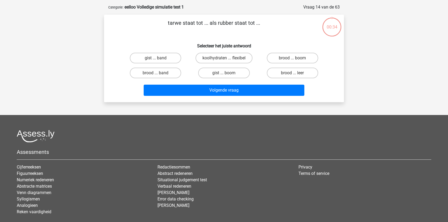
scroll to position [27, 0]
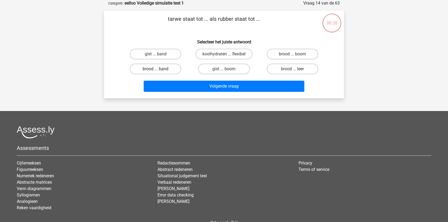
click at [158, 68] on label "brood ... band" at bounding box center [155, 69] width 51 height 11
click at [158, 69] on input "brood ... band" at bounding box center [156, 70] width 3 height 3
radio input "true"
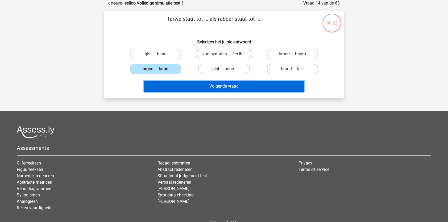
click at [177, 87] on button "Volgende vraag" at bounding box center [224, 86] width 161 height 11
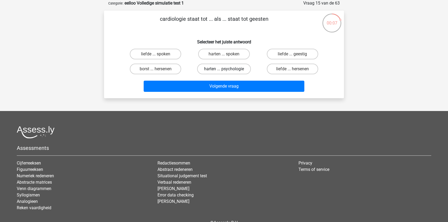
click at [211, 71] on label "harten ... psychologie" at bounding box center [224, 69] width 54 height 11
click at [224, 71] on input "harten ... psychologie" at bounding box center [225, 70] width 3 height 3
radio input "true"
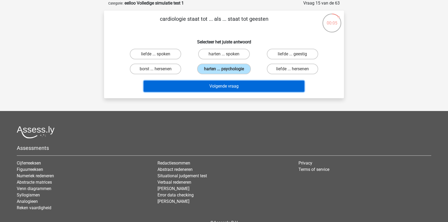
click at [212, 86] on button "Volgende vraag" at bounding box center [224, 86] width 161 height 11
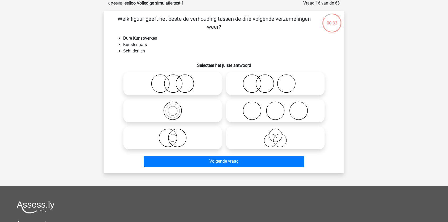
click at [265, 86] on icon at bounding box center [275, 83] width 94 height 19
click at [275, 81] on input "radio" at bounding box center [276, 78] width 3 height 3
radio input "true"
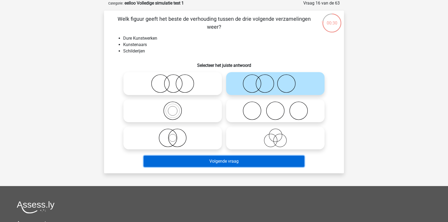
click at [222, 163] on button "Volgende vraag" at bounding box center [224, 160] width 161 height 11
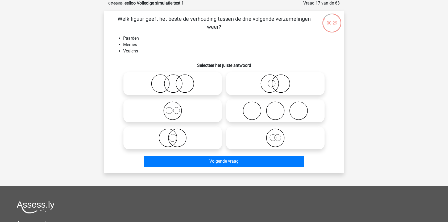
click at [255, 144] on icon at bounding box center [275, 137] width 94 height 19
click at [275, 135] on input "radio" at bounding box center [276, 133] width 3 height 3
radio input "true"
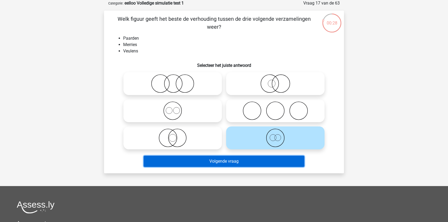
click at [247, 158] on button "Volgende vraag" at bounding box center [224, 160] width 161 height 11
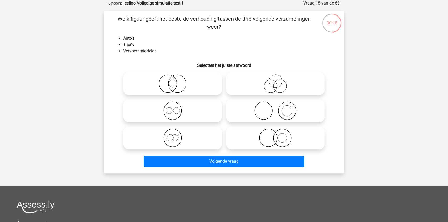
click at [184, 143] on icon at bounding box center [172, 137] width 94 height 19
click at [176, 135] on input "radio" at bounding box center [173, 133] width 3 height 3
radio input "true"
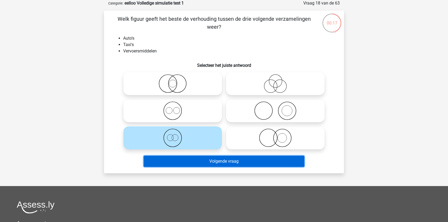
click at [191, 161] on button "Volgende vraag" at bounding box center [224, 160] width 161 height 11
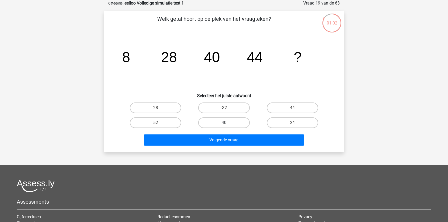
click at [229, 123] on label "40" at bounding box center [223, 122] width 51 height 11
click at [227, 123] on input "40" at bounding box center [225, 124] width 3 height 3
radio input "true"
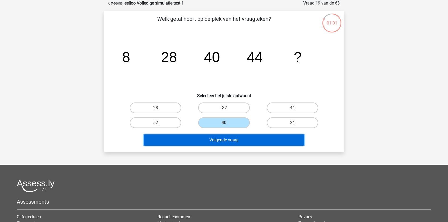
click at [225, 139] on button "Volgende vraag" at bounding box center [224, 139] width 161 height 11
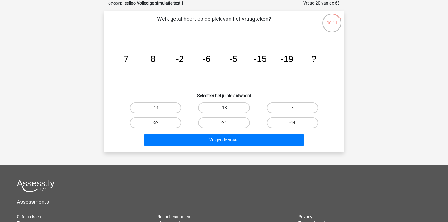
click at [228, 108] on label "-18" at bounding box center [223, 107] width 51 height 11
click at [227, 108] on input "-18" at bounding box center [225, 109] width 3 height 3
radio input "true"
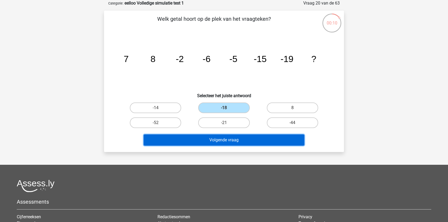
click at [225, 137] on button "Volgende vraag" at bounding box center [224, 139] width 161 height 11
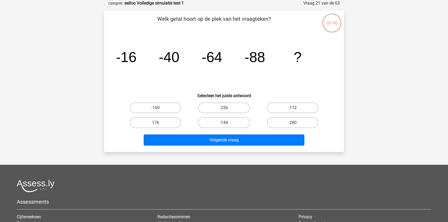
click at [279, 110] on label "-112" at bounding box center [292, 107] width 51 height 11
click at [292, 110] on input "-112" at bounding box center [293, 109] width 3 height 3
radio input "true"
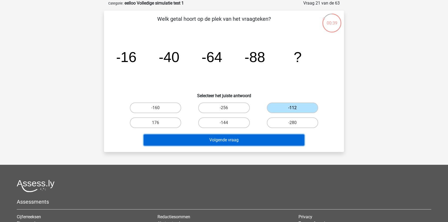
click at [262, 141] on button "Volgende vraag" at bounding box center [224, 139] width 161 height 11
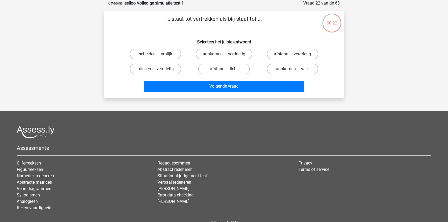
click at [226, 55] on input "aankomen ... verdrietig" at bounding box center [225, 55] width 3 height 3
radio input "true"
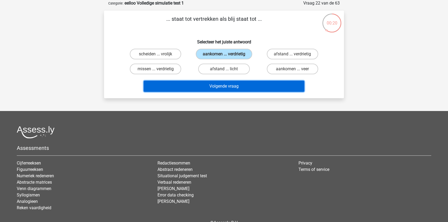
click at [223, 86] on button "Volgende vraag" at bounding box center [224, 86] width 161 height 11
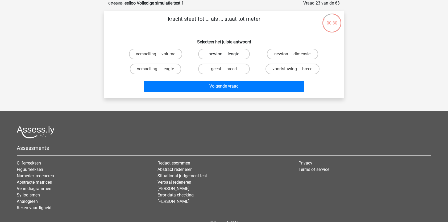
click at [229, 55] on label "newton ... lengte" at bounding box center [223, 54] width 51 height 11
click at [227, 55] on input "newton ... lengte" at bounding box center [225, 55] width 3 height 3
radio input "true"
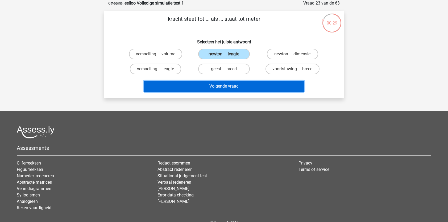
click at [224, 84] on button "Volgende vraag" at bounding box center [224, 86] width 161 height 11
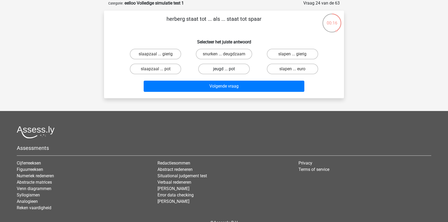
click at [229, 66] on label "jeugd ... pot" at bounding box center [223, 69] width 51 height 11
click at [227, 69] on input "jeugd ... pot" at bounding box center [225, 70] width 3 height 3
radio input "true"
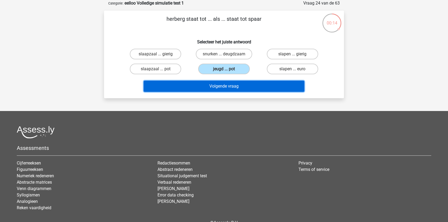
click at [221, 85] on button "Volgende vraag" at bounding box center [224, 86] width 161 height 11
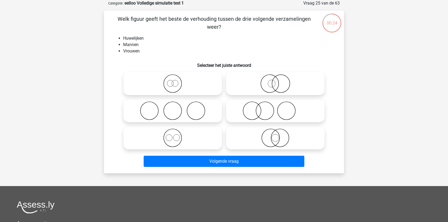
click at [191, 108] on icon at bounding box center [172, 110] width 94 height 19
click at [176, 108] on input "radio" at bounding box center [173, 105] width 3 height 3
radio input "true"
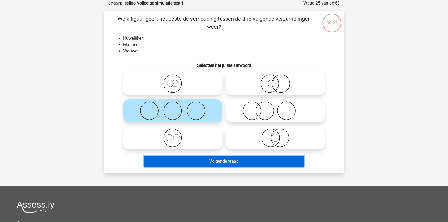
click at [194, 161] on button "Volgende vraag" at bounding box center [224, 160] width 161 height 11
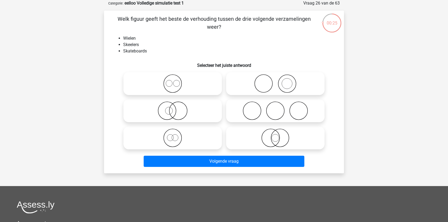
click at [251, 106] on icon at bounding box center [275, 110] width 94 height 19
click at [275, 106] on input "radio" at bounding box center [276, 105] width 3 height 3
radio input "true"
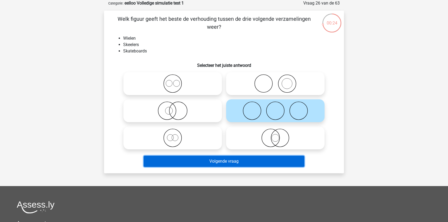
click at [228, 160] on button "Volgende vraag" at bounding box center [224, 160] width 161 height 11
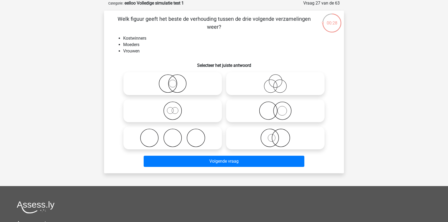
click at [278, 132] on input "radio" at bounding box center [276, 133] width 3 height 3
radio input "true"
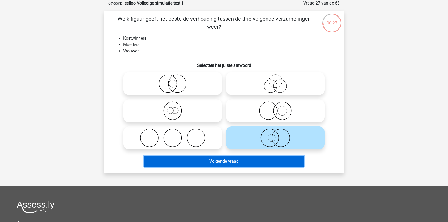
click at [260, 159] on button "Volgende vraag" at bounding box center [224, 160] width 161 height 11
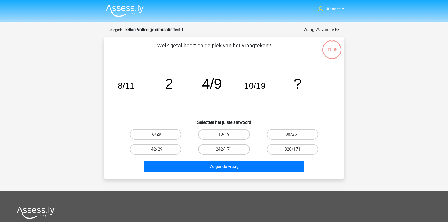
scroll to position [27, 0]
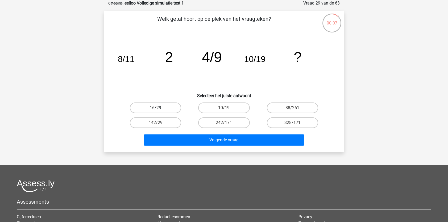
click at [168, 106] on label "16/29" at bounding box center [155, 107] width 51 height 11
click at [159, 108] on input "16/29" at bounding box center [156, 109] width 3 height 3
radio input "true"
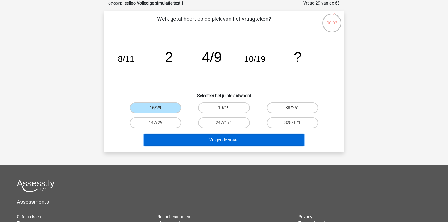
click at [228, 140] on button "Volgende vraag" at bounding box center [224, 139] width 161 height 11
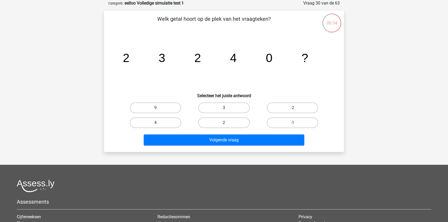
click at [227, 105] on label "3" at bounding box center [223, 107] width 51 height 11
click at [227, 108] on input "3" at bounding box center [225, 109] width 3 height 3
radio input "true"
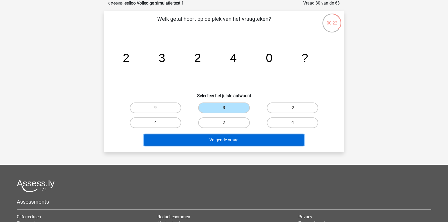
click at [263, 139] on button "Volgende vraag" at bounding box center [224, 139] width 161 height 11
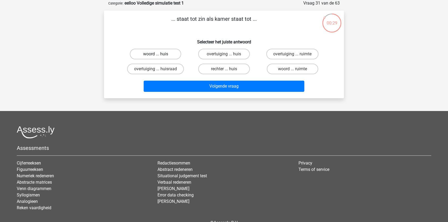
click at [162, 52] on label "woord ... huis" at bounding box center [155, 54] width 51 height 11
click at [159, 54] on input "woord ... huis" at bounding box center [156, 55] width 3 height 3
radio input "true"
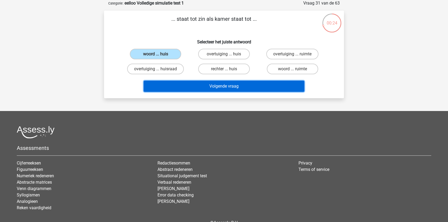
click at [245, 89] on button "Volgende vraag" at bounding box center [224, 86] width 161 height 11
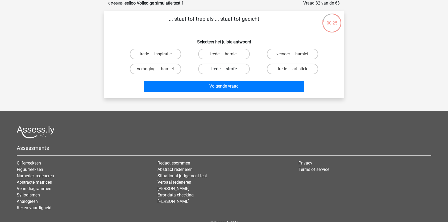
click at [227, 71] on label "trede ... strofe" at bounding box center [223, 69] width 51 height 11
click at [227, 71] on input "trede ... strofe" at bounding box center [225, 70] width 3 height 3
radio input "true"
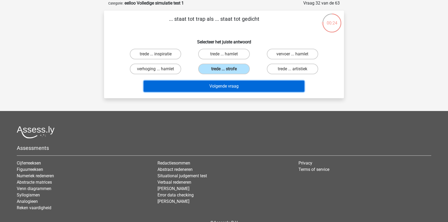
click at [224, 84] on button "Volgende vraag" at bounding box center [224, 86] width 161 height 11
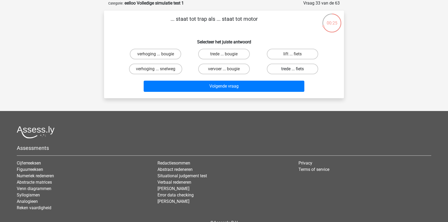
click at [283, 66] on label "trede ... fiets" at bounding box center [292, 69] width 51 height 11
click at [292, 69] on input "trede ... fiets" at bounding box center [293, 70] width 3 height 3
radio input "true"
click at [225, 54] on label "trede ... bougie" at bounding box center [223, 54] width 51 height 11
click at [225, 54] on input "trede ... bougie" at bounding box center [225, 55] width 3 height 3
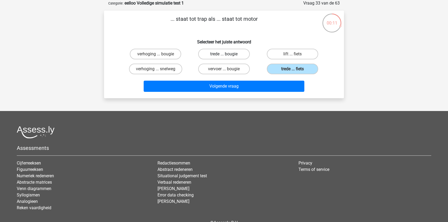
radio input "true"
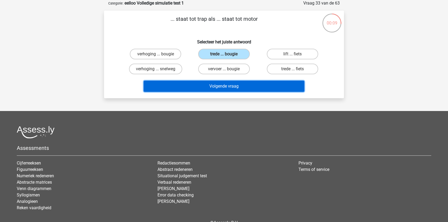
click at [216, 88] on button "Volgende vraag" at bounding box center [224, 86] width 161 height 11
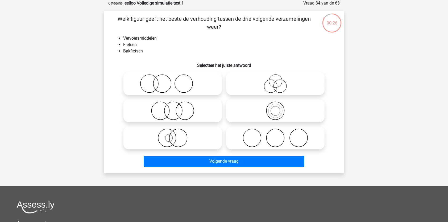
click at [273, 103] on icon at bounding box center [275, 110] width 94 height 19
click at [275, 104] on input "radio" at bounding box center [276, 105] width 3 height 3
radio input "true"
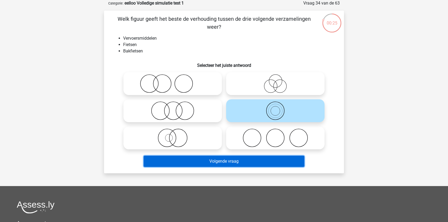
click at [259, 159] on button "Volgende vraag" at bounding box center [224, 160] width 161 height 11
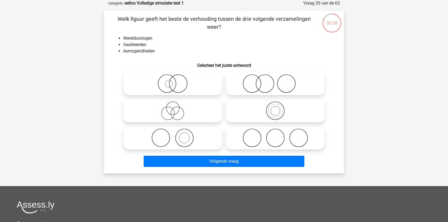
click at [250, 143] on icon at bounding box center [275, 137] width 94 height 19
click at [275, 135] on input "radio" at bounding box center [276, 133] width 3 height 3
radio input "true"
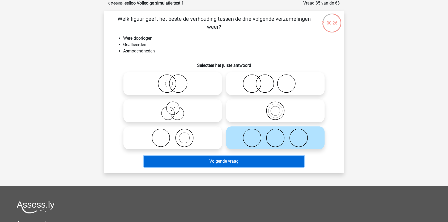
click at [246, 164] on button "Volgende vraag" at bounding box center [224, 160] width 161 height 11
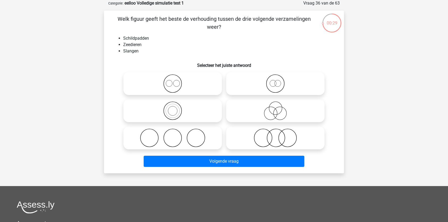
click at [263, 147] on label at bounding box center [275, 137] width 98 height 23
click at [275, 135] on input "radio" at bounding box center [276, 133] width 3 height 3
radio input "true"
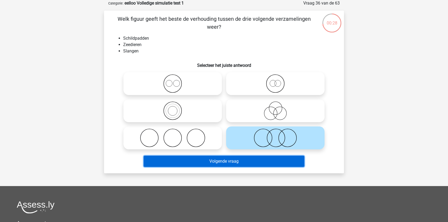
click at [256, 161] on button "Volgende vraag" at bounding box center [224, 160] width 161 height 11
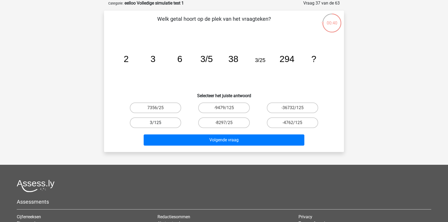
click at [167, 121] on label "3/125" at bounding box center [155, 122] width 51 height 11
click at [159, 123] on input "3/125" at bounding box center [156, 124] width 3 height 3
radio input "true"
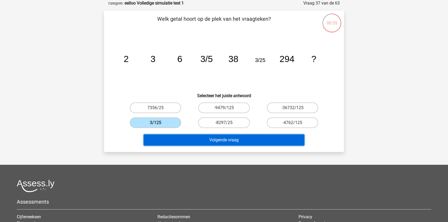
click at [185, 138] on button "Volgende vraag" at bounding box center [224, 139] width 161 height 11
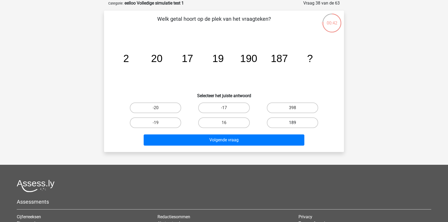
click at [302, 124] on label "189" at bounding box center [292, 122] width 51 height 11
click at [296, 124] on input "189" at bounding box center [293, 124] width 3 height 3
radio input "true"
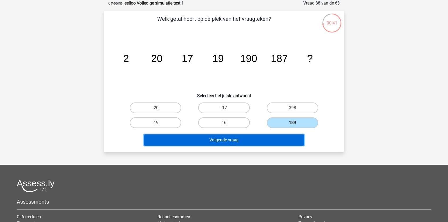
click at [283, 139] on button "Volgende vraag" at bounding box center [224, 139] width 161 height 11
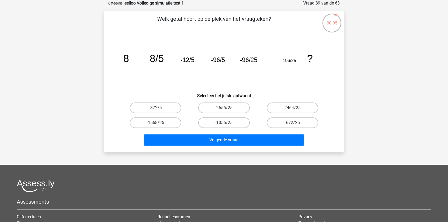
click at [235, 123] on label "-1056/25" at bounding box center [223, 122] width 51 height 11
click at [227, 123] on input "-1056/25" at bounding box center [225, 124] width 3 height 3
radio input "true"
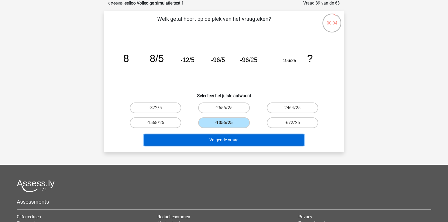
click at [228, 139] on button "Volgende vraag" at bounding box center [224, 139] width 161 height 11
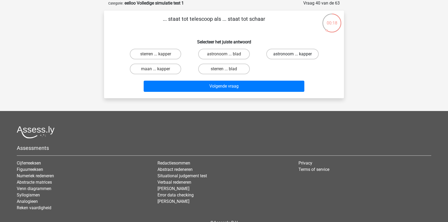
click at [290, 56] on label "astronoom ... kapper" at bounding box center [292, 54] width 52 height 11
click at [292, 56] on input "astronoom ... kapper" at bounding box center [293, 55] width 3 height 3
radio input "true"
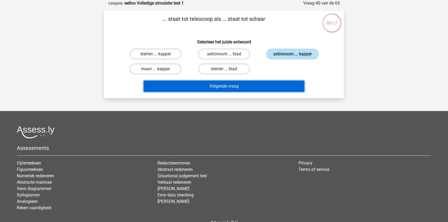
click at [264, 89] on button "Volgende vraag" at bounding box center [224, 86] width 161 height 11
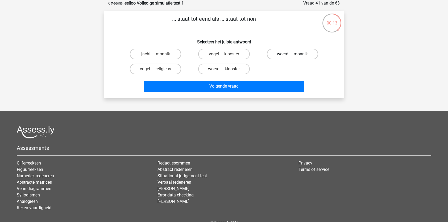
click at [289, 53] on label "woerd ... monnik" at bounding box center [292, 54] width 51 height 11
click at [292, 54] on input "woerd ... monnik" at bounding box center [293, 55] width 3 height 3
radio input "true"
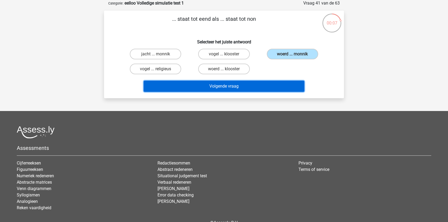
click at [246, 86] on button "Volgende vraag" at bounding box center [224, 86] width 161 height 11
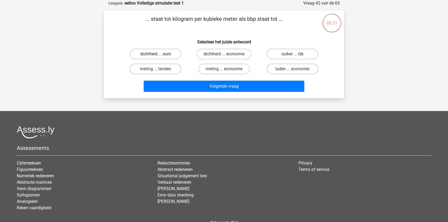
click at [166, 57] on label "dichtheid ... euro" at bounding box center [155, 54] width 51 height 11
click at [159, 57] on input "dichtheid ... euro" at bounding box center [156, 55] width 3 height 3
radio input "true"
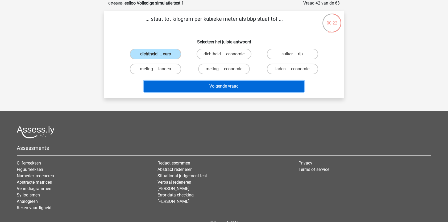
click at [186, 91] on button "Volgende vraag" at bounding box center [224, 86] width 161 height 11
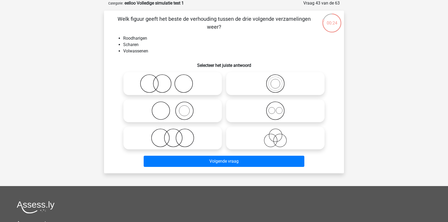
click at [170, 86] on icon at bounding box center [172, 83] width 94 height 19
click at [172, 81] on input "radio" at bounding box center [173, 78] width 3 height 3
radio input "true"
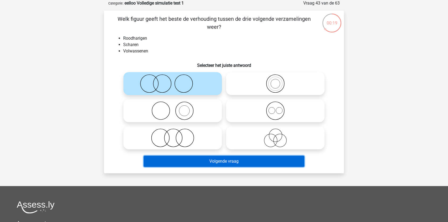
click at [180, 162] on button "Volgende vraag" at bounding box center [224, 160] width 161 height 11
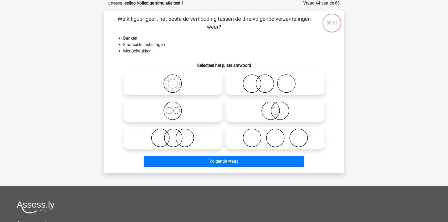
click at [170, 136] on icon at bounding box center [172, 137] width 94 height 19
click at [172, 135] on input "radio" at bounding box center [173, 133] width 3 height 3
radio input "true"
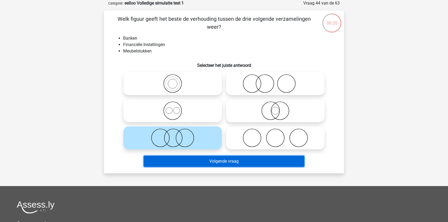
click at [175, 163] on button "Volgende vraag" at bounding box center [224, 160] width 161 height 11
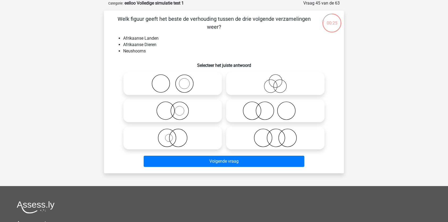
click at [188, 90] on icon at bounding box center [172, 83] width 94 height 19
click at [176, 81] on input "radio" at bounding box center [173, 78] width 3 height 3
radio input "true"
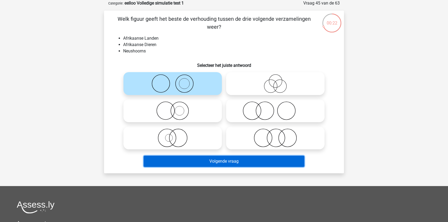
click at [189, 163] on button "Volgende vraag" at bounding box center [224, 160] width 161 height 11
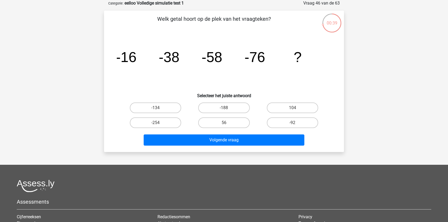
click at [295, 124] on input "-92" at bounding box center [293, 124] width 3 height 3
radio input "true"
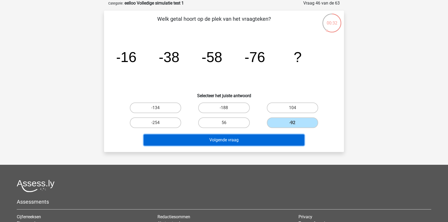
click at [271, 137] on button "Volgende vraag" at bounding box center [224, 139] width 161 height 11
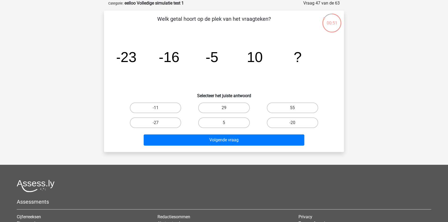
click at [220, 113] on div "29" at bounding box center [224, 107] width 68 height 15
click at [222, 112] on label "29" at bounding box center [223, 107] width 51 height 11
click at [224, 111] on input "29" at bounding box center [225, 109] width 3 height 3
radio input "true"
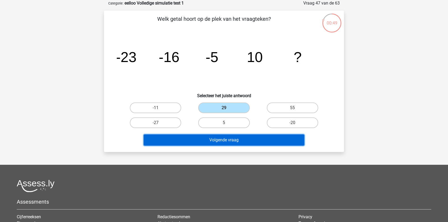
click at [221, 137] on button "Volgende vraag" at bounding box center [224, 139] width 161 height 11
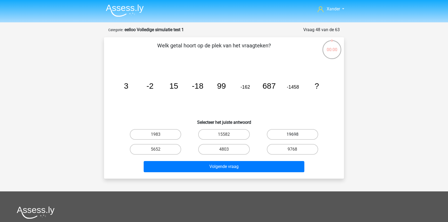
scroll to position [27, 0]
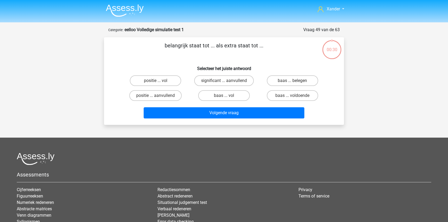
scroll to position [27, 0]
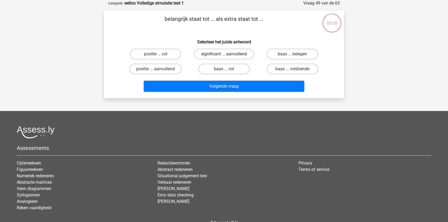
click at [237, 54] on label "significant ... aanvullend" at bounding box center [224, 54] width 60 height 11
click at [227, 54] on input "significant ... aanvullend" at bounding box center [225, 55] width 3 height 3
radio input "true"
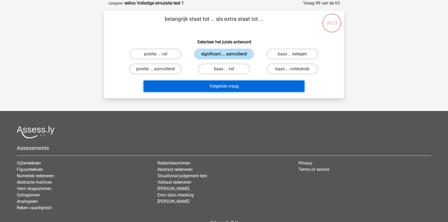
click at [238, 83] on button "Volgende vraag" at bounding box center [224, 86] width 161 height 11
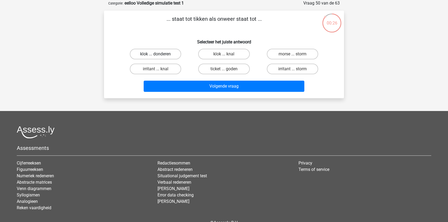
click at [163, 54] on label "klok ... donderen" at bounding box center [155, 54] width 51 height 11
click at [159, 54] on input "klok ... donderen" at bounding box center [156, 55] width 3 height 3
radio input "true"
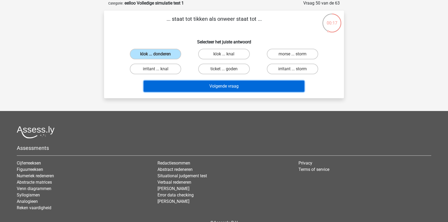
click at [206, 85] on button "Volgende vraag" at bounding box center [224, 86] width 161 height 11
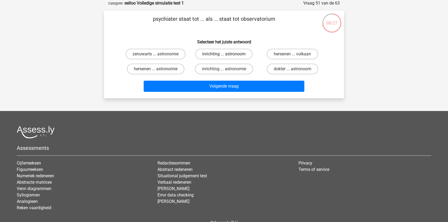
click at [221, 54] on label "inrichting ... astronoom" at bounding box center [223, 54] width 57 height 11
click at [224, 54] on input "inrichting ... astronoom" at bounding box center [225, 55] width 3 height 3
radio input "true"
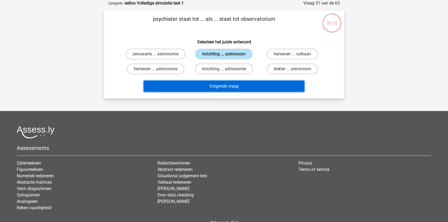
click at [222, 85] on button "Volgende vraag" at bounding box center [224, 86] width 161 height 11
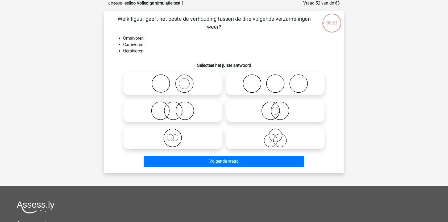
click at [248, 81] on icon at bounding box center [275, 83] width 94 height 19
click at [275, 81] on input "radio" at bounding box center [276, 78] width 3 height 3
radio input "true"
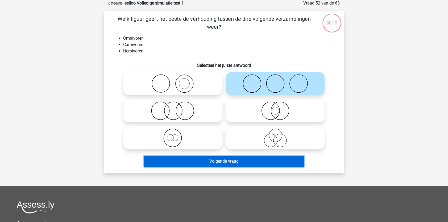
click at [235, 161] on button "Volgende vraag" at bounding box center [224, 160] width 161 height 11
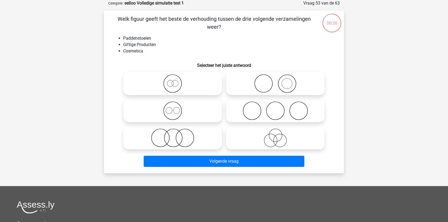
click at [188, 141] on icon at bounding box center [172, 137] width 94 height 19
click at [176, 135] on input "radio" at bounding box center [173, 133] width 3 height 3
radio input "true"
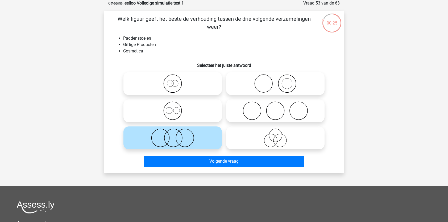
click at [187, 167] on div "Volgende vraag" at bounding box center [223, 161] width 205 height 13
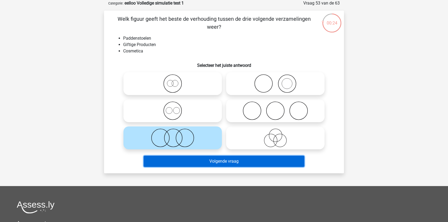
click at [182, 165] on button "Volgende vraag" at bounding box center [224, 160] width 161 height 11
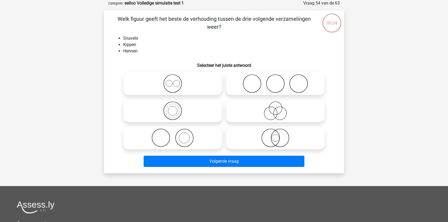
click at [254, 88] on icon at bounding box center [275, 83] width 94 height 19
click at [275, 81] on input "radio" at bounding box center [276, 78] width 3 height 3
radio input "true"
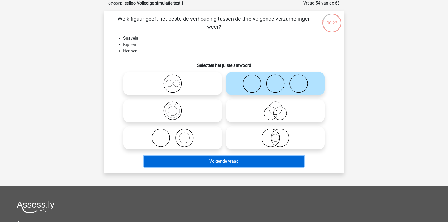
click at [228, 163] on button "Volgende vraag" at bounding box center [224, 160] width 161 height 11
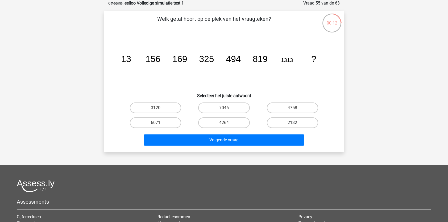
click at [296, 124] on label "2132" at bounding box center [292, 122] width 51 height 11
click at [296, 124] on input "2132" at bounding box center [293, 124] width 3 height 3
radio input "true"
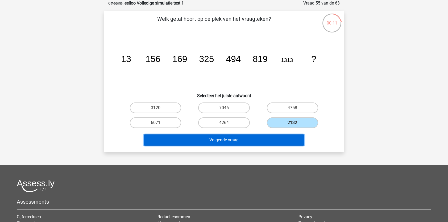
click at [278, 138] on button "Volgende vraag" at bounding box center [224, 139] width 161 height 11
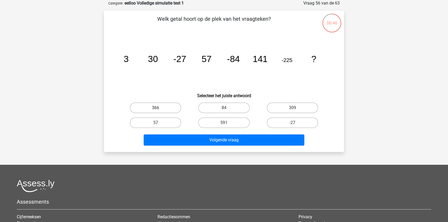
click at [159, 111] on label "366" at bounding box center [155, 107] width 51 height 11
click at [159, 111] on input "366" at bounding box center [156, 109] width 3 height 3
radio input "true"
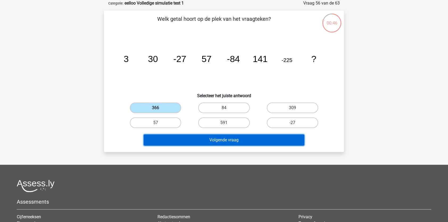
click at [186, 140] on button "Volgende vraag" at bounding box center [224, 139] width 161 height 11
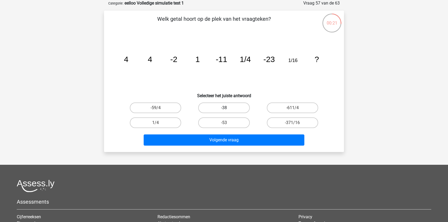
click at [228, 111] on label "-38" at bounding box center [223, 107] width 51 height 11
click at [227, 111] on input "-38" at bounding box center [225, 109] width 3 height 3
radio input "true"
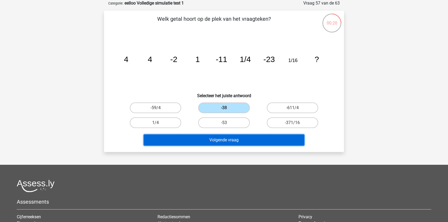
click at [228, 143] on button "Volgende vraag" at bounding box center [224, 139] width 161 height 11
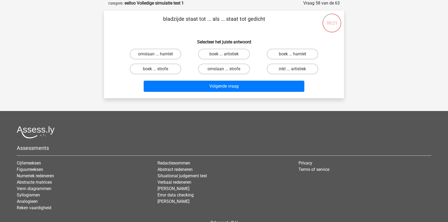
click at [157, 70] on input "boek ... strofe" at bounding box center [156, 70] width 3 height 3
radio input "true"
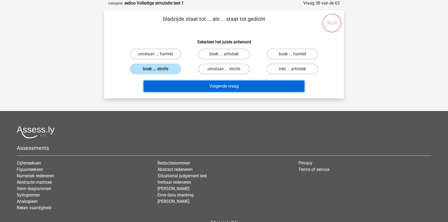
click at [167, 87] on button "Volgende vraag" at bounding box center [224, 86] width 161 height 11
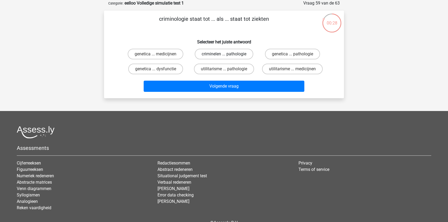
click at [223, 54] on label "criminelen ... pathologie" at bounding box center [224, 54] width 58 height 11
click at [224, 54] on input "criminelen ... pathologie" at bounding box center [225, 55] width 3 height 3
radio input "true"
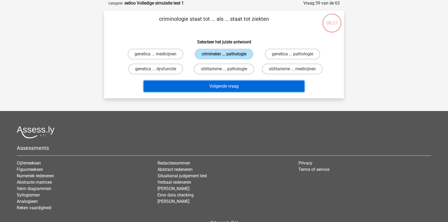
click at [220, 84] on button "Volgende vraag" at bounding box center [224, 86] width 161 height 11
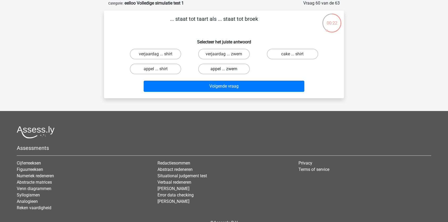
click at [227, 73] on label "appel ... zwem" at bounding box center [223, 69] width 51 height 11
click at [227, 72] on input "appel ... zwem" at bounding box center [225, 70] width 3 height 3
radio input "true"
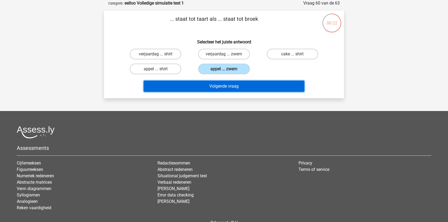
click at [225, 83] on button "Volgende vraag" at bounding box center [224, 86] width 161 height 11
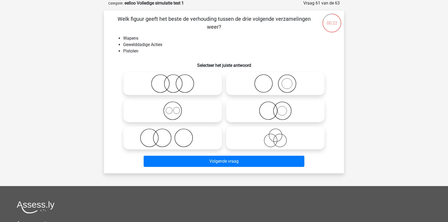
click at [264, 83] on icon at bounding box center [275, 83] width 94 height 19
click at [275, 81] on input "radio" at bounding box center [276, 78] width 3 height 3
radio input "true"
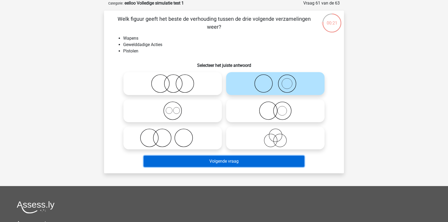
click at [224, 161] on button "Volgende vraag" at bounding box center [224, 160] width 161 height 11
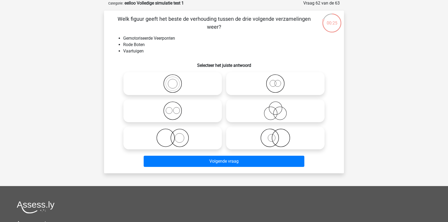
click at [277, 79] on input "radio" at bounding box center [276, 78] width 3 height 3
radio input "true"
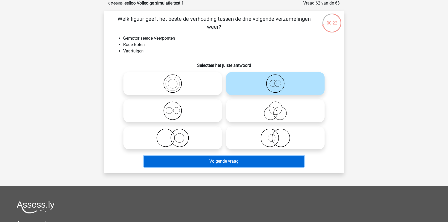
click at [242, 159] on button "Volgende vraag" at bounding box center [224, 160] width 161 height 11
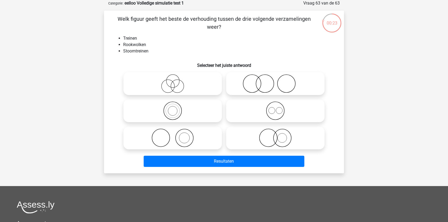
click at [193, 134] on icon at bounding box center [172, 137] width 94 height 19
click at [176, 134] on input "radio" at bounding box center [173, 133] width 3 height 3
radio input "true"
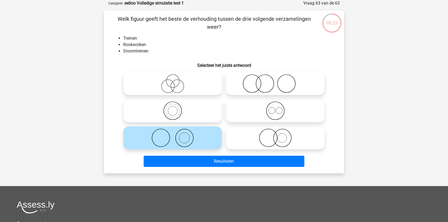
click at [195, 167] on div "Resultaten" at bounding box center [223, 161] width 205 height 13
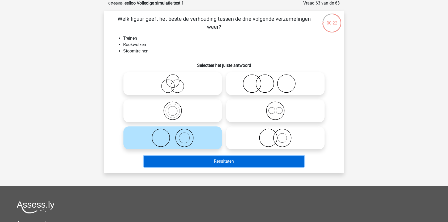
click at [192, 163] on button "Resultaten" at bounding box center [224, 160] width 161 height 11
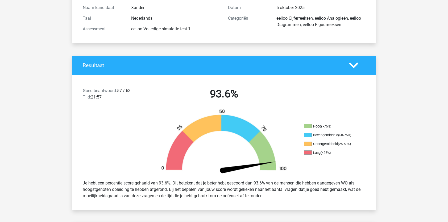
scroll to position [70, 0]
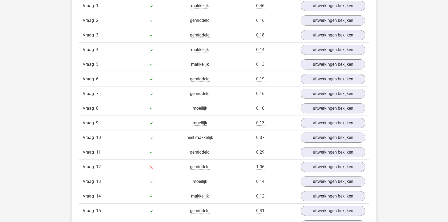
scroll to position [486, 0]
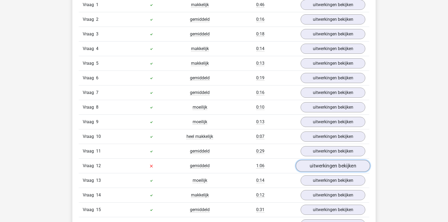
click at [313, 167] on link "uitwerkingen bekijken" at bounding box center [333, 166] width 74 height 12
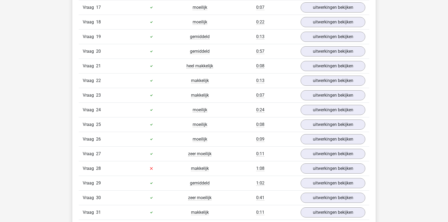
scroll to position [953, 0]
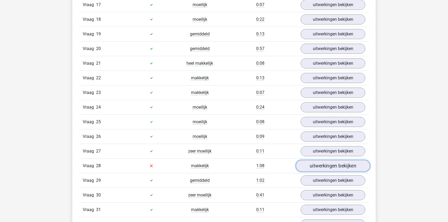
click at [318, 165] on link "uitwerkingen bekijken" at bounding box center [333, 166] width 74 height 12
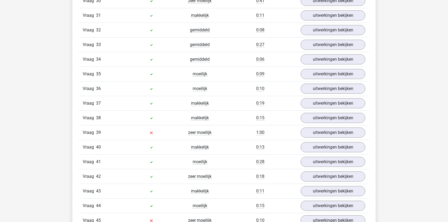
scroll to position [1419, 0]
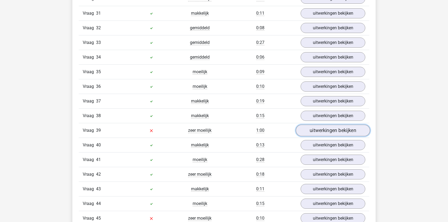
click at [315, 130] on link "uitwerkingen bekijken" at bounding box center [333, 130] width 74 height 12
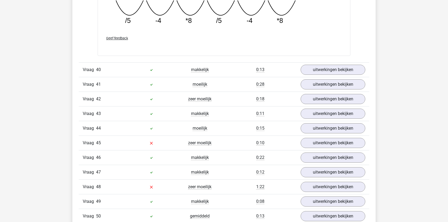
scroll to position [1733, 0]
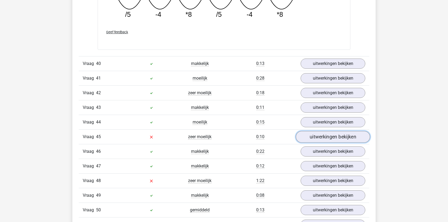
click at [320, 135] on link "uitwerkingen bekijken" at bounding box center [333, 137] width 74 height 12
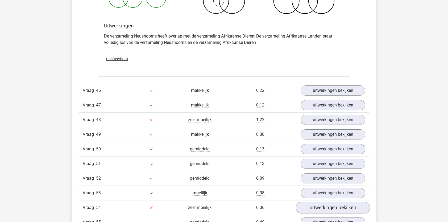
scroll to position [1997, 0]
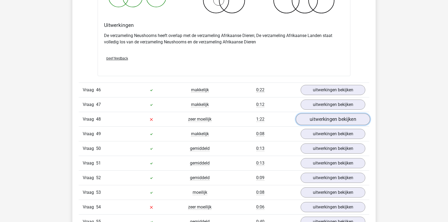
click at [328, 116] on link "uitwerkingen bekijken" at bounding box center [333, 119] width 74 height 12
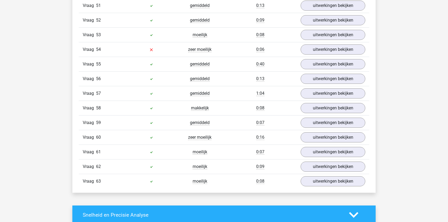
scroll to position [2392, 0]
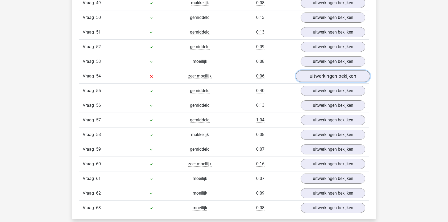
click at [316, 70] on link "uitwerkingen bekijken" at bounding box center [333, 76] width 74 height 12
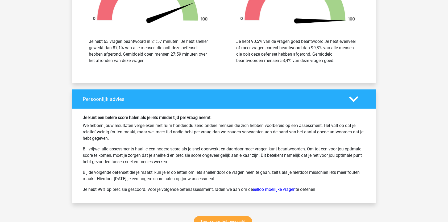
scroll to position [2915, 0]
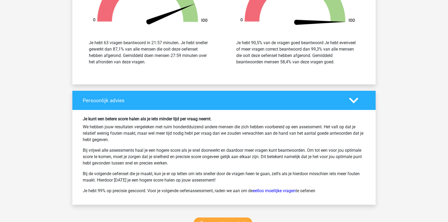
click at [353, 98] on polygon at bounding box center [353, 101] width 9 height 6
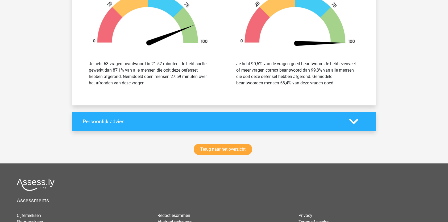
scroll to position [2899, 0]
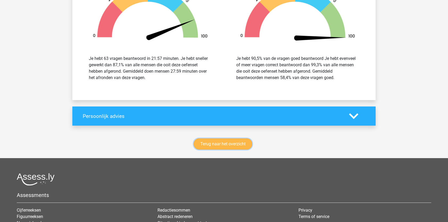
click at [224, 138] on link "Terug naar het overzicht" at bounding box center [222, 143] width 58 height 11
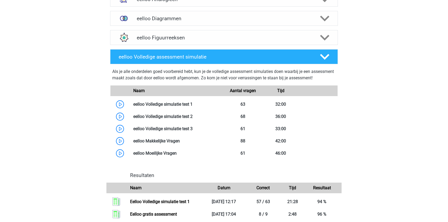
scroll to position [247, 0]
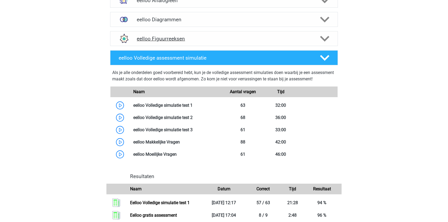
click at [323, 39] on polygon at bounding box center [324, 39] width 9 height 6
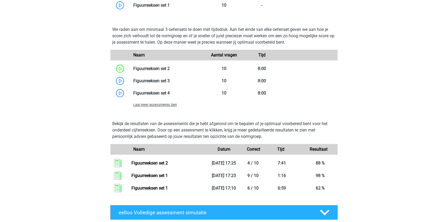
scroll to position [368, 0]
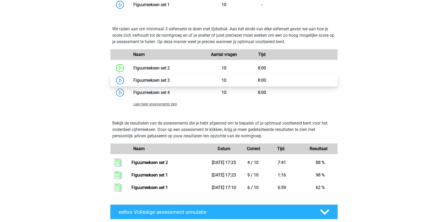
click at [170, 80] on link at bounding box center [170, 80] width 0 height 5
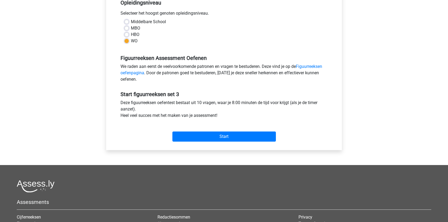
scroll to position [122, 0]
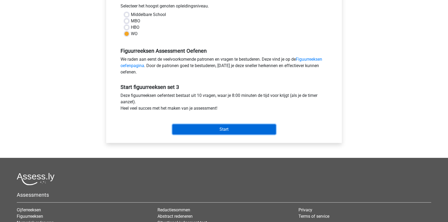
click at [200, 126] on input "Start" at bounding box center [223, 129] width 103 height 10
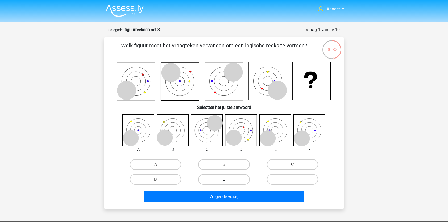
click at [229, 181] on label "E" at bounding box center [223, 179] width 51 height 11
click at [227, 181] on input "E" at bounding box center [225, 180] width 3 height 3
radio input "true"
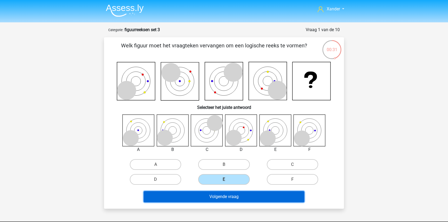
click at [224, 197] on button "Volgende vraag" at bounding box center [224, 196] width 161 height 11
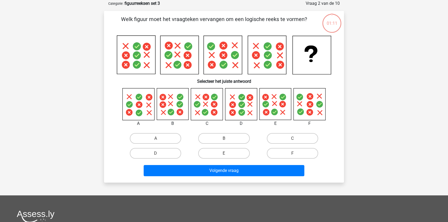
scroll to position [27, 0]
click at [225, 151] on label "E" at bounding box center [223, 153] width 51 height 11
click at [225, 153] on input "E" at bounding box center [225, 154] width 3 height 3
radio input "true"
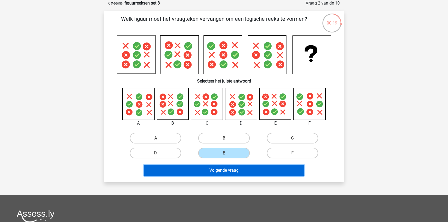
click at [221, 167] on button "Volgende vraag" at bounding box center [224, 170] width 161 height 11
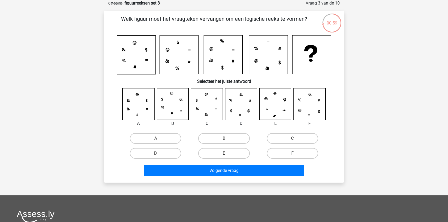
click at [279, 152] on label "F" at bounding box center [292, 153] width 51 height 11
click at [292, 153] on input "F" at bounding box center [293, 154] width 3 height 3
radio input "true"
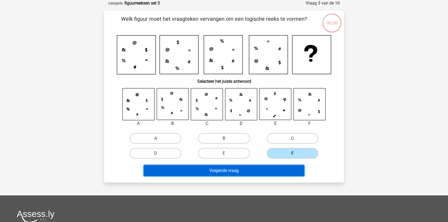
click at [266, 166] on button "Volgende vraag" at bounding box center [224, 170] width 161 height 11
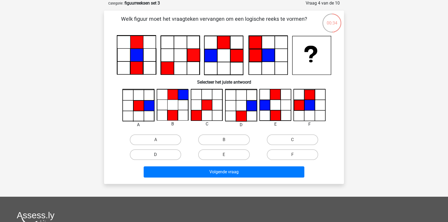
click at [151, 153] on label "D" at bounding box center [155, 154] width 51 height 11
click at [155, 154] on input "D" at bounding box center [156, 155] width 3 height 3
radio input "true"
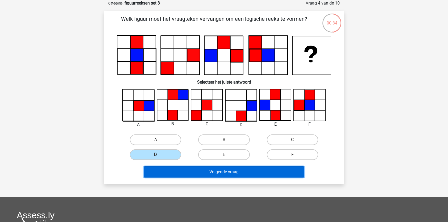
click at [163, 172] on button "Volgende vraag" at bounding box center [224, 171] width 161 height 11
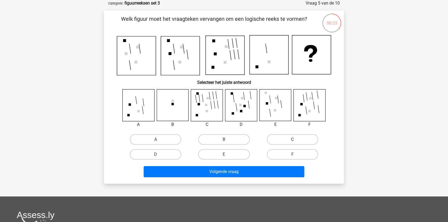
click at [303, 138] on label "C" at bounding box center [292, 139] width 51 height 11
click at [296, 139] on input "C" at bounding box center [293, 140] width 3 height 3
radio input "true"
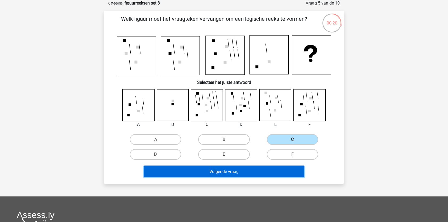
click at [270, 170] on button "Volgende vraag" at bounding box center [224, 171] width 161 height 11
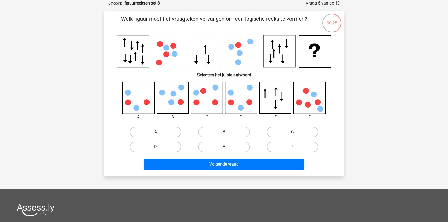
click at [278, 136] on label "C" at bounding box center [292, 132] width 51 height 11
click at [292, 135] on input "C" at bounding box center [293, 133] width 3 height 3
radio input "true"
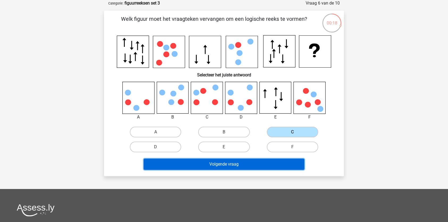
click at [236, 163] on button "Volgende vraag" at bounding box center [224, 163] width 161 height 11
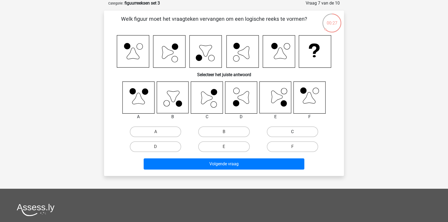
click at [288, 131] on label "C" at bounding box center [292, 131] width 51 height 11
click at [292, 132] on input "C" at bounding box center [293, 133] width 3 height 3
radio input "true"
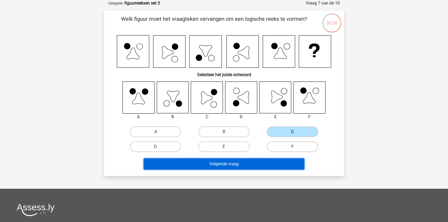
click at [260, 159] on button "Volgende vraag" at bounding box center [224, 163] width 161 height 11
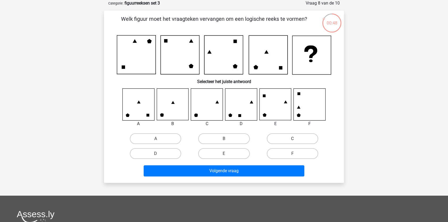
click at [285, 135] on label "C" at bounding box center [292, 138] width 51 height 11
click at [292, 138] on input "C" at bounding box center [293, 139] width 3 height 3
radio input "true"
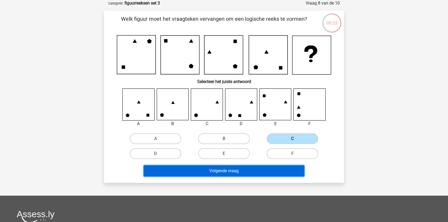
click at [250, 170] on button "Volgende vraag" at bounding box center [224, 170] width 161 height 11
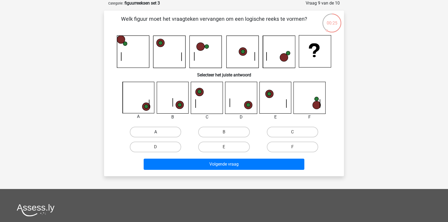
click at [162, 129] on label "A" at bounding box center [155, 132] width 51 height 11
click at [159, 132] on input "A" at bounding box center [156, 133] width 3 height 3
radio input "true"
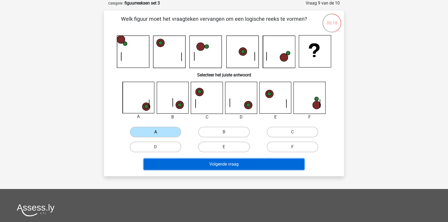
click at [233, 159] on button "Volgende vraag" at bounding box center [224, 163] width 161 height 11
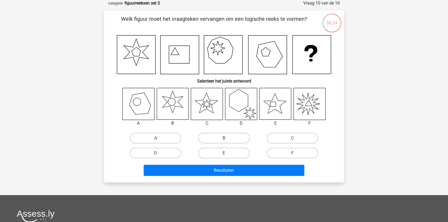
click at [212, 153] on label "E" at bounding box center [223, 153] width 51 height 11
click at [224, 153] on input "E" at bounding box center [225, 154] width 3 height 3
radio input "true"
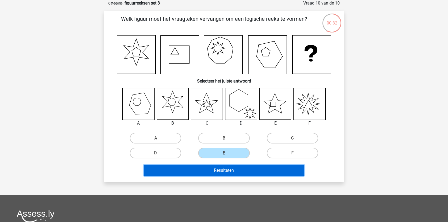
click at [218, 169] on button "Resultaten" at bounding box center [224, 170] width 161 height 11
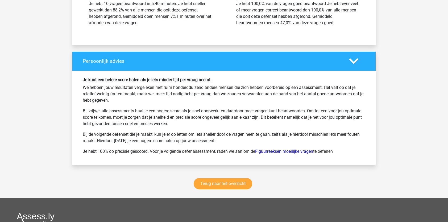
scroll to position [643, 0]
click at [225, 182] on link "Terug naar het overzicht" at bounding box center [222, 183] width 58 height 11
click at [276, 151] on link "Figuurreeksen moeilijke vragen" at bounding box center [284, 151] width 58 height 5
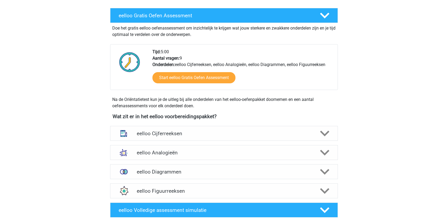
scroll to position [108, 0]
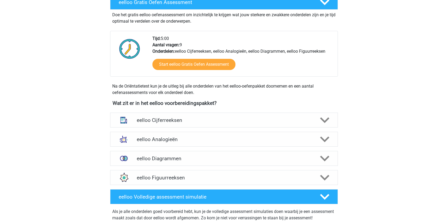
click at [225, 182] on div "eelloo Figuurreeksen" at bounding box center [224, 177] width 228 height 15
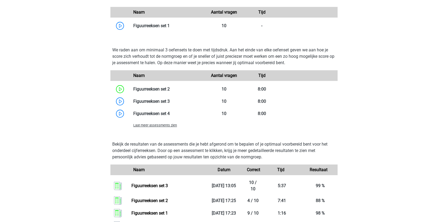
scroll to position [354, 0]
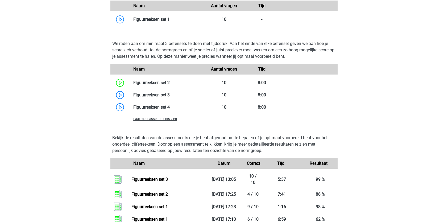
click at [166, 120] on span "Laat meer assessments zien" at bounding box center [155, 119] width 44 height 4
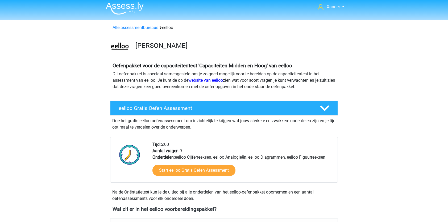
scroll to position [0, 0]
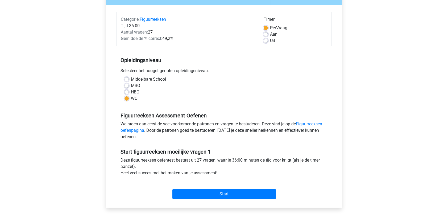
scroll to position [58, 0]
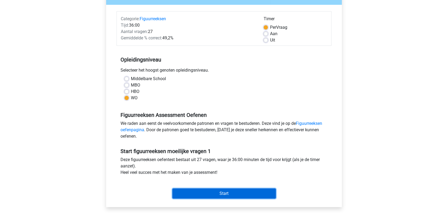
click at [248, 194] on input "Start" at bounding box center [223, 193] width 103 height 10
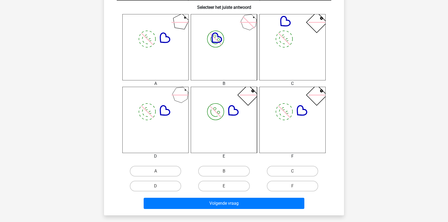
scroll to position [205, 0]
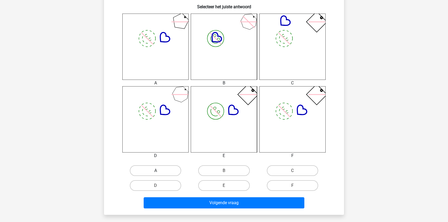
click at [162, 169] on label "A" at bounding box center [155, 170] width 51 height 11
click at [159, 170] on input "A" at bounding box center [156, 171] width 3 height 3
radio input "true"
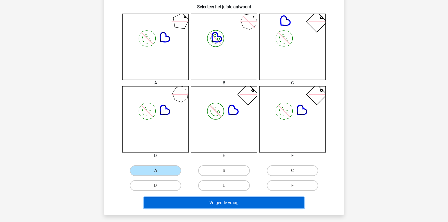
click at [184, 200] on button "Volgende vraag" at bounding box center [224, 202] width 161 height 11
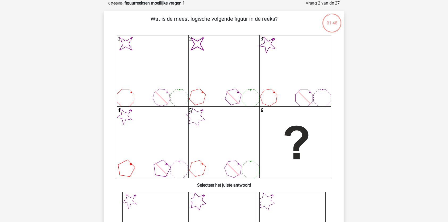
scroll to position [0, 0]
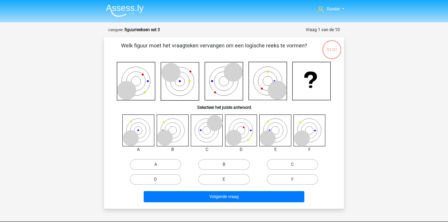
click at [138, 11] on img at bounding box center [125, 10] width 38 height 12
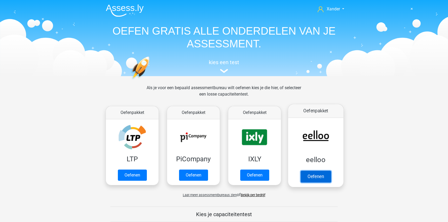
click at [313, 171] on link "Oefenen" at bounding box center [315, 176] width 30 height 12
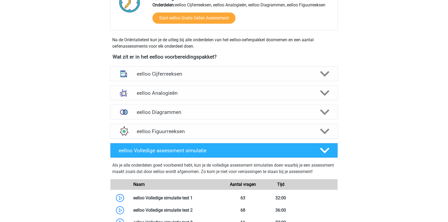
scroll to position [158, 0]
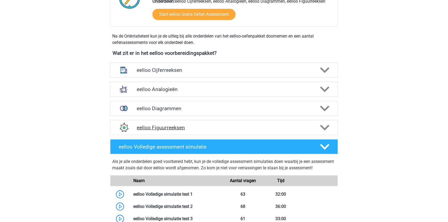
click at [324, 128] on polygon at bounding box center [324, 128] width 9 height 6
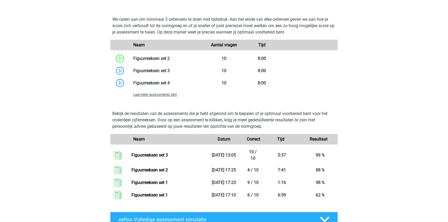
scroll to position [378, 0]
